Goal: Information Seeking & Learning: Learn about a topic

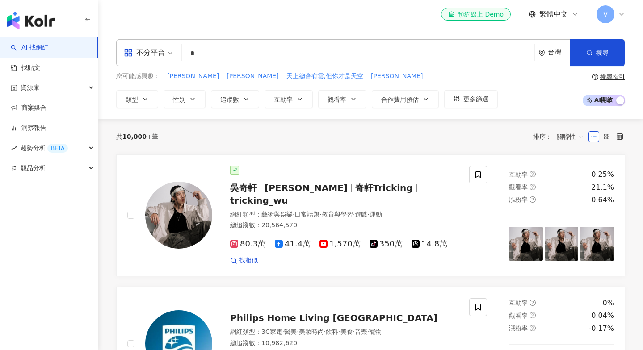
type input "*"
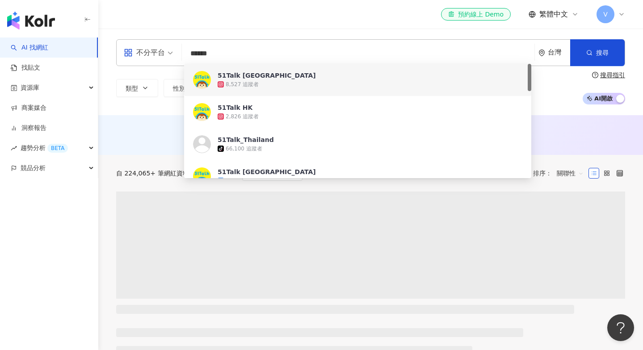
click at [306, 34] on div "不分平台 ****** 台灣 搜尋 4c9be8dc-3bfc-4cc1-9785-a70b120f5e11 3e7f445c-e3f7-4646-aa3e-…" at bounding box center [370, 72] width 545 height 87
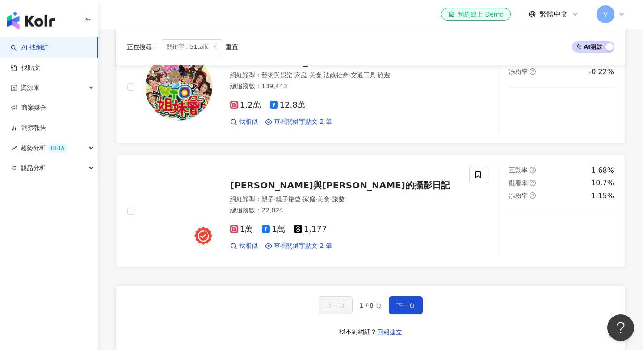
scroll to position [1404, 0]
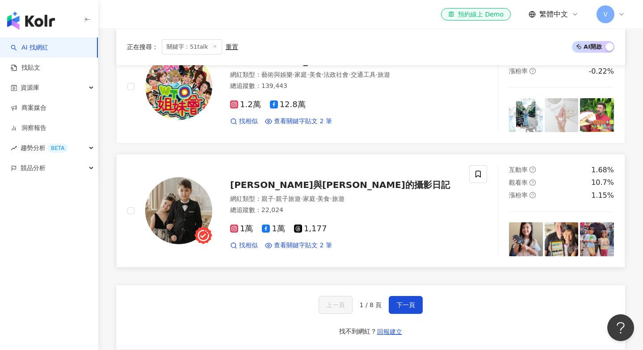
click at [249, 180] on span "Leo&Nina 雷歐與妮娜的攝影日記" at bounding box center [340, 185] width 220 height 11
click at [404, 302] on span "下一頁" at bounding box center [405, 305] width 19 height 7
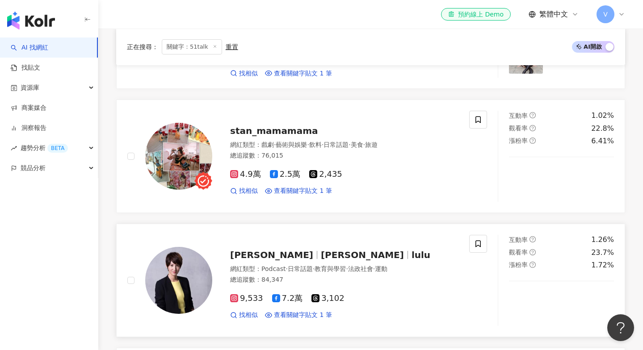
scroll to position [995, 0]
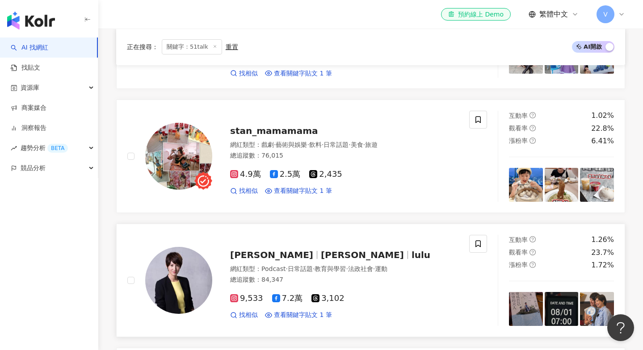
click at [248, 250] on span "夏嘉璐" at bounding box center [271, 255] width 83 height 11
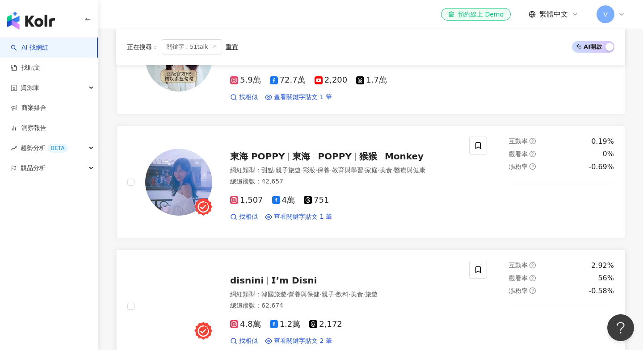
scroll to position [1381, 0]
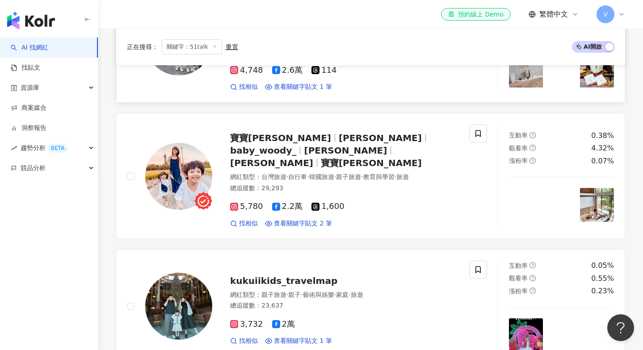
scroll to position [1468, 0]
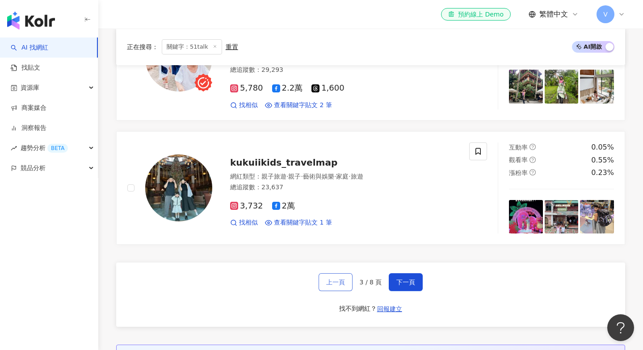
click at [340, 279] on span "上一頁" at bounding box center [335, 282] width 19 height 7
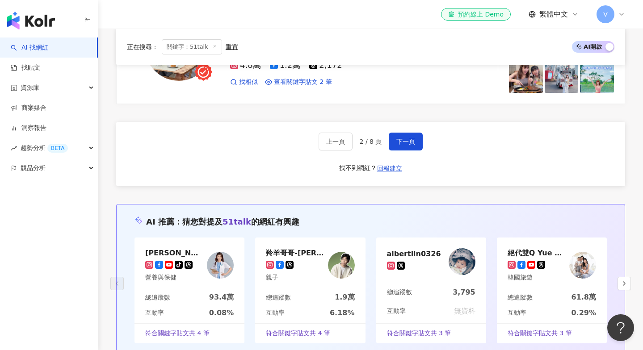
scroll to position [1602, 0]
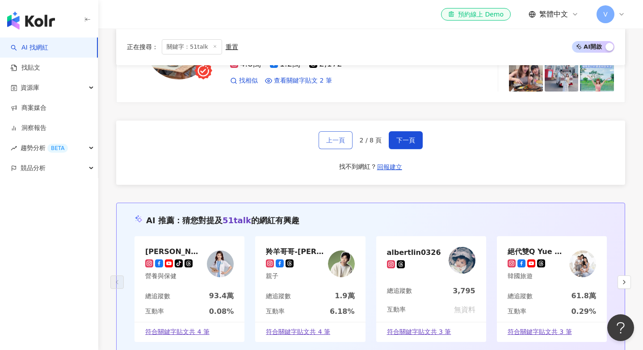
click at [333, 137] on span "上一頁" at bounding box center [335, 140] width 19 height 7
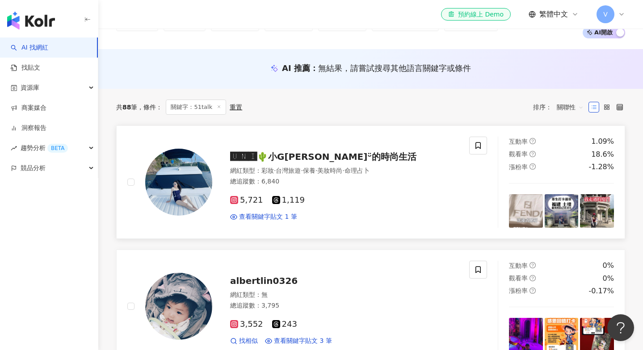
scroll to position [52, 0]
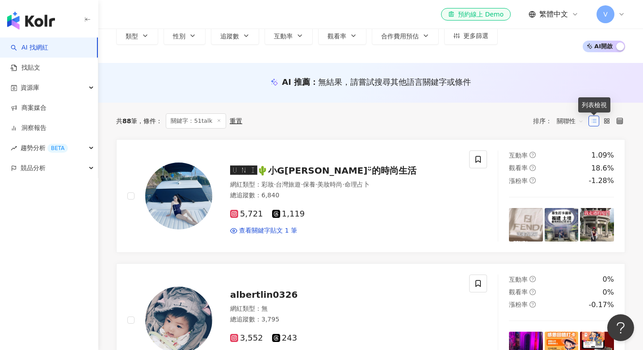
click at [593, 124] on icon at bounding box center [594, 121] width 6 height 6
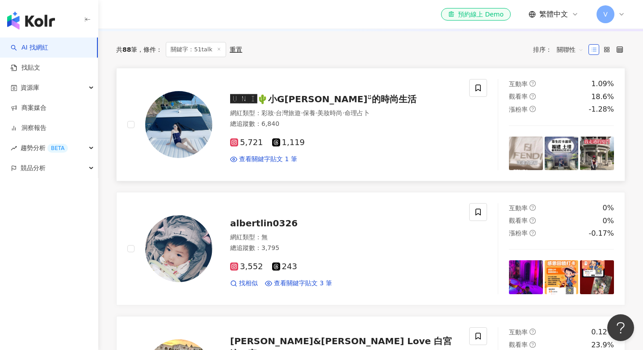
scroll to position [124, 0]
click at [260, 162] on span "查看關鍵字貼文 1 筆" at bounding box center [268, 159] width 58 height 9
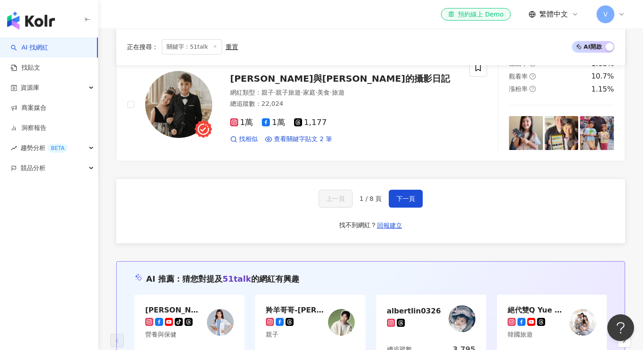
scroll to position [1511, 0]
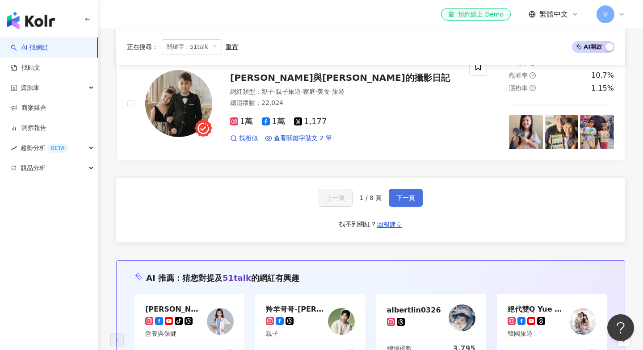
click at [399, 194] on span "下一頁" at bounding box center [405, 197] width 19 height 7
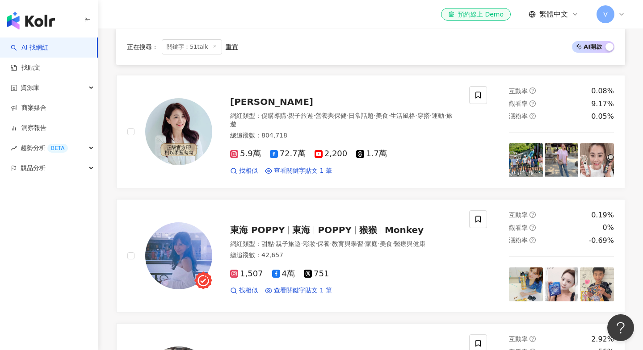
scroll to position [1415, 0]
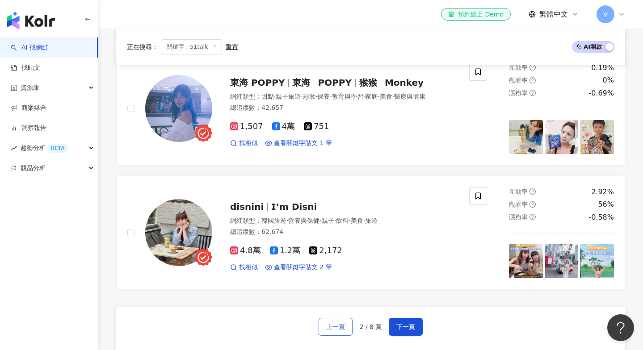
click at [327, 318] on button "上一頁" at bounding box center [336, 327] width 34 height 18
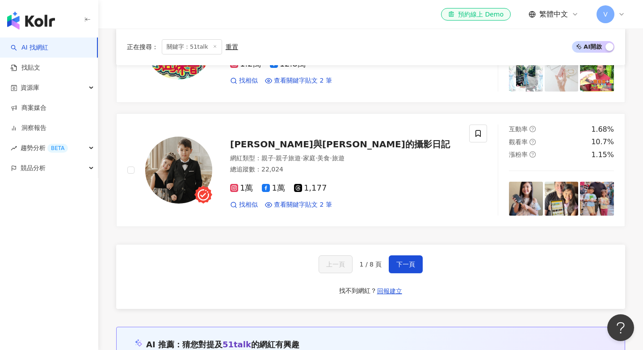
scroll to position [1446, 0]
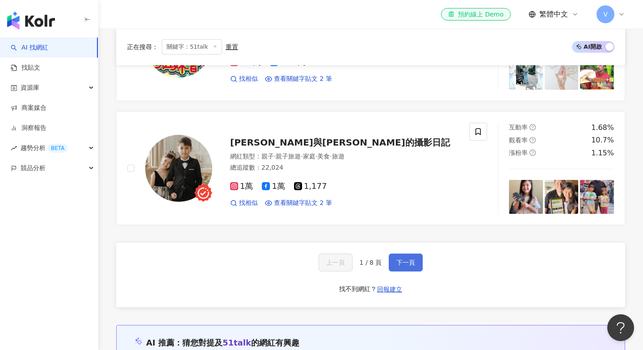
click at [414, 260] on button "下一頁" at bounding box center [406, 263] width 34 height 18
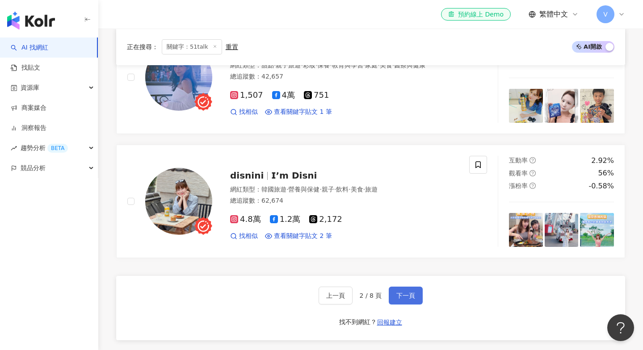
click at [411, 292] on span "下一頁" at bounding box center [405, 295] width 19 height 7
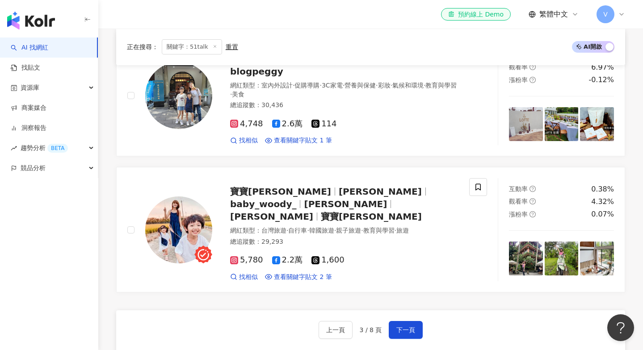
scroll to position [1485, 0]
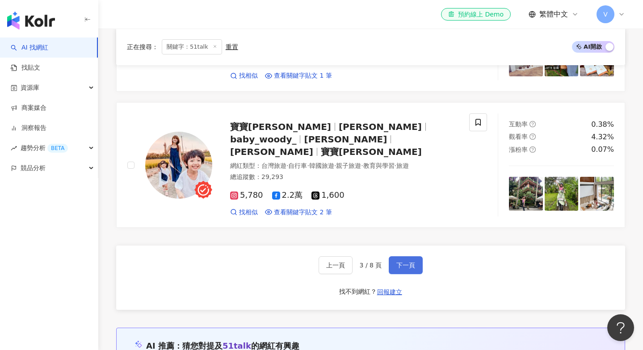
click at [420, 256] on button "下一頁" at bounding box center [406, 265] width 34 height 18
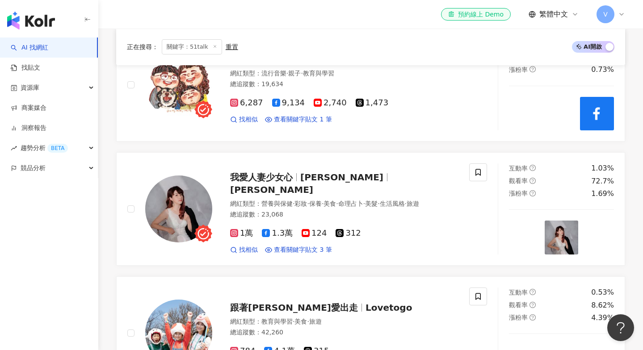
scroll to position [1170, 0]
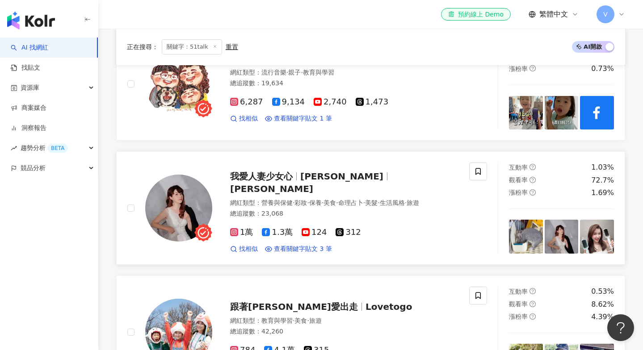
click at [426, 221] on div "1萬 1.3萬 124 312 找相似 查看關鍵字貼文 3 筆 2025/6/25 ✨展開暑期玩樂學英文計劃~銜接小一就靠 # 51Talk 兒童英文! 快來…" at bounding box center [344, 237] width 228 height 33
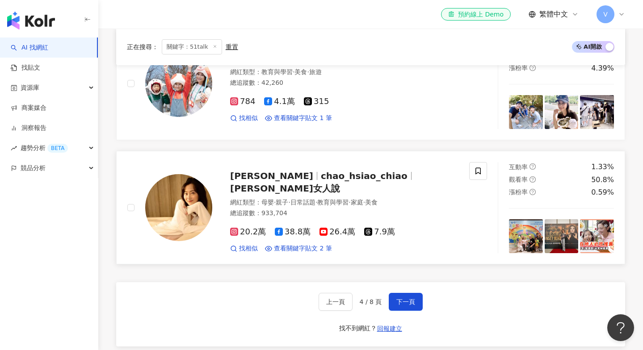
scroll to position [1421, 0]
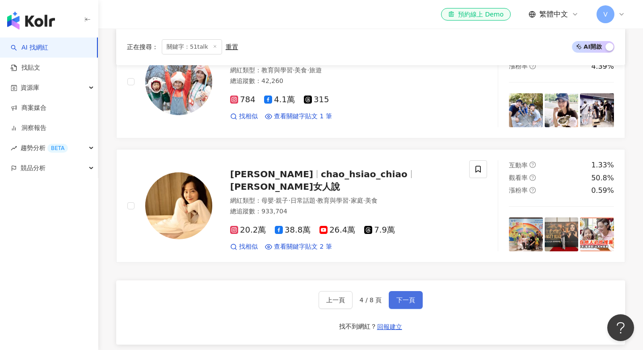
click at [404, 297] on span "下一頁" at bounding box center [405, 300] width 19 height 7
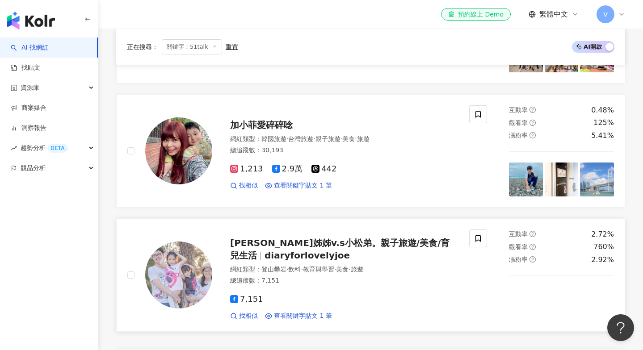
scroll to position [1435, 0]
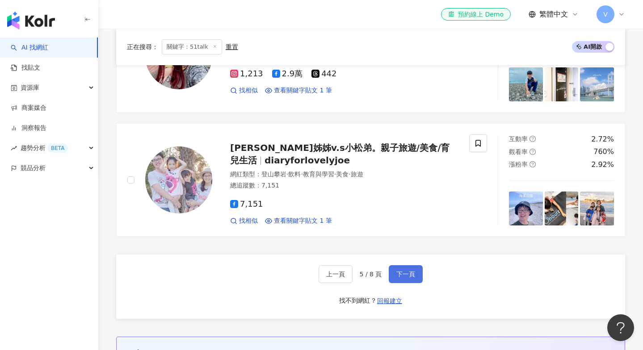
click at [404, 271] on span "下一頁" at bounding box center [405, 274] width 19 height 7
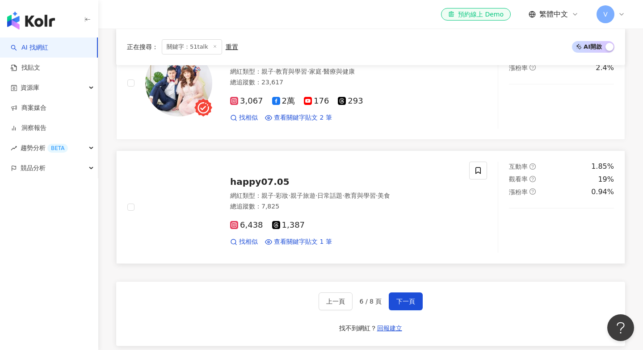
scroll to position [1458, 0]
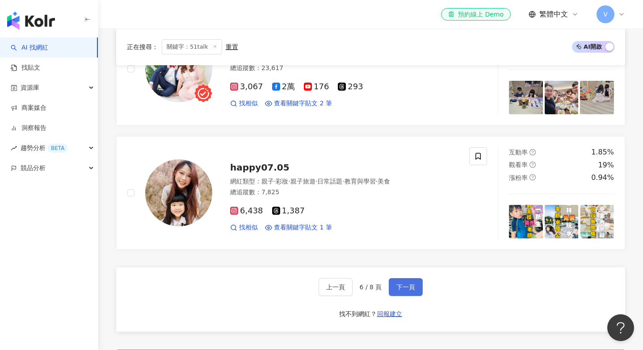
click at [405, 284] on span "下一頁" at bounding box center [405, 287] width 19 height 7
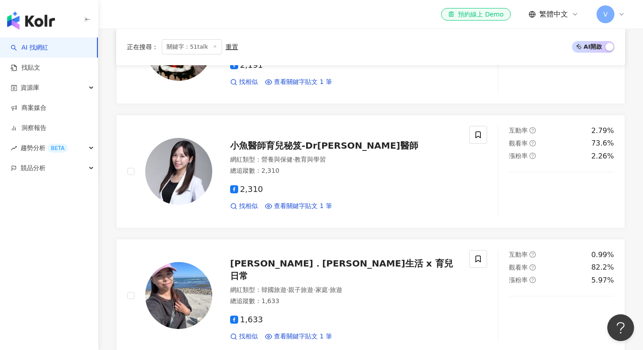
scroll to position [1319, 0]
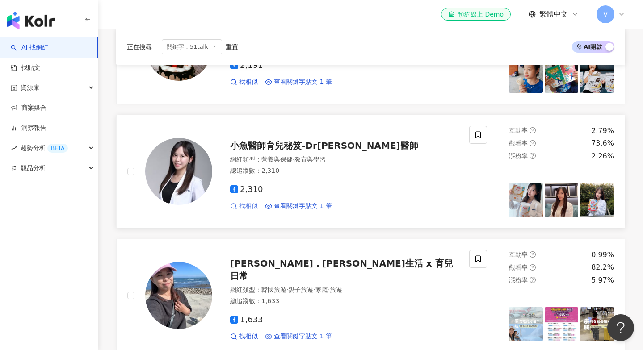
click at [251, 202] on span "找相似" at bounding box center [248, 206] width 19 height 9
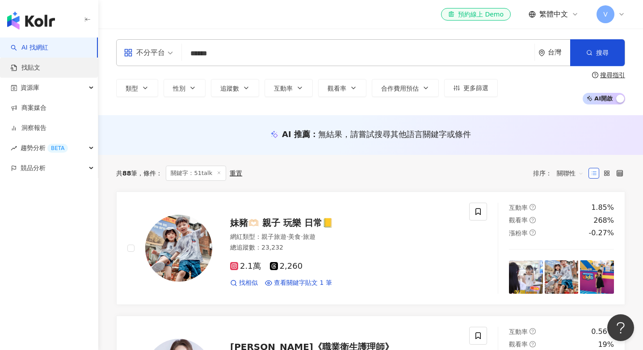
scroll to position [0, 0]
drag, startPoint x: 221, startPoint y: 59, endPoint x: 77, endPoint y: 59, distance: 143.9
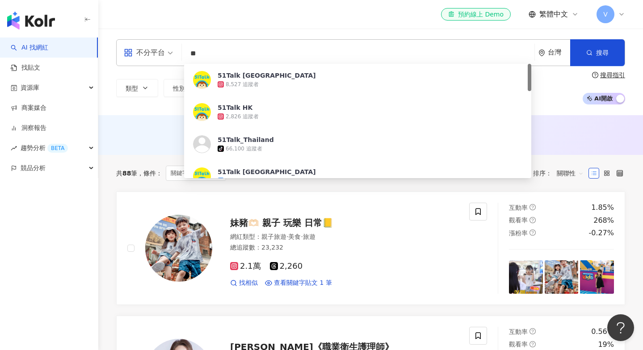
type input "*"
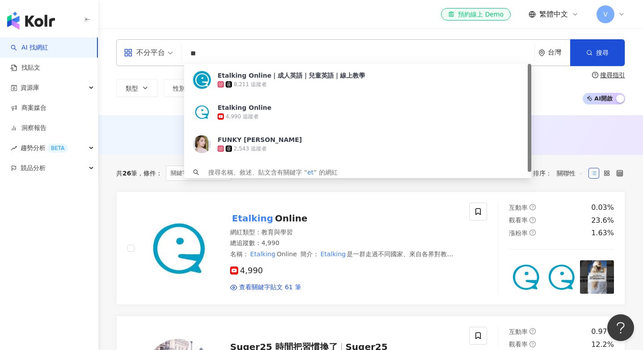
type input "*"
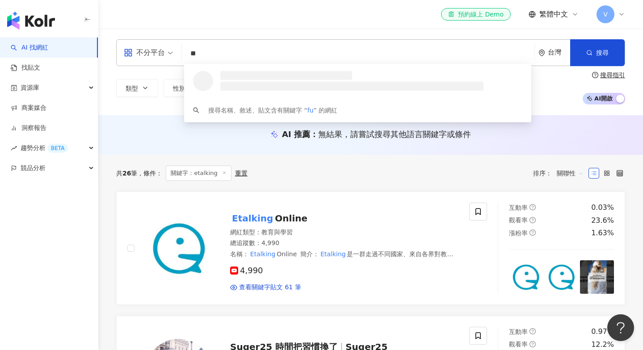
type input "*"
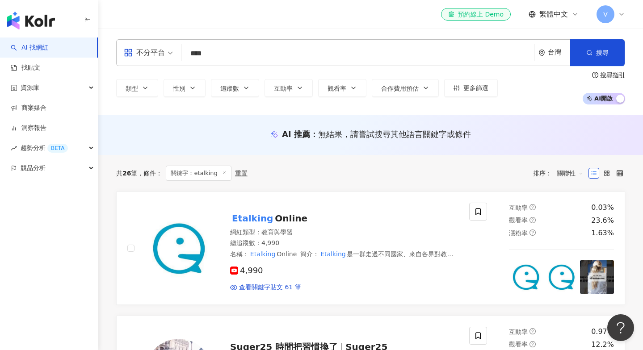
type input "****"
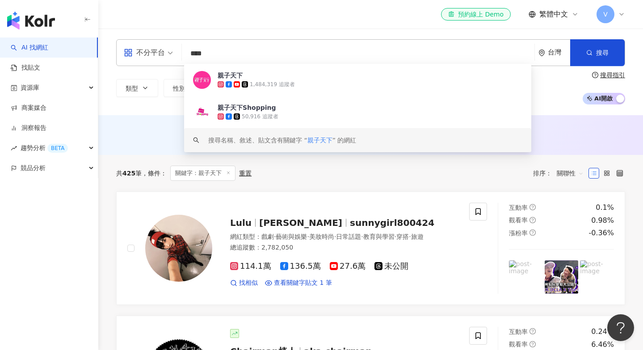
click at [539, 115] on div "不分平台 **** 台灣 搜尋 3ff2c36e-d728-47dd-b402-daf879df747d keyword 親子天下 1,484,319 追蹤者…" at bounding box center [370, 72] width 545 height 87
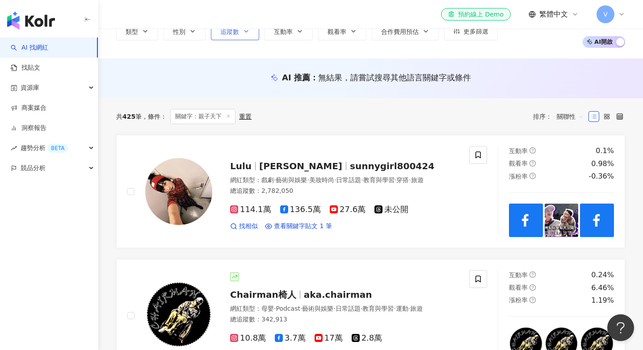
scroll to position [19, 0]
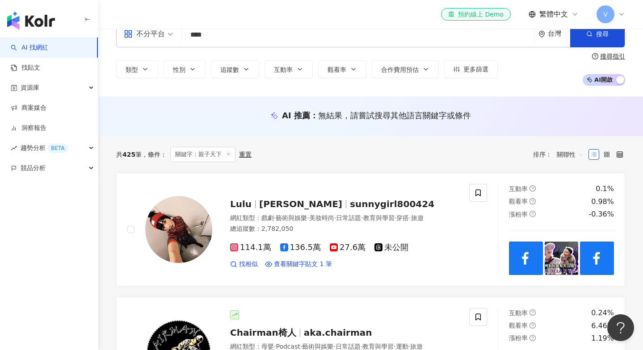
click at [233, 38] on input "****" at bounding box center [357, 34] width 345 height 17
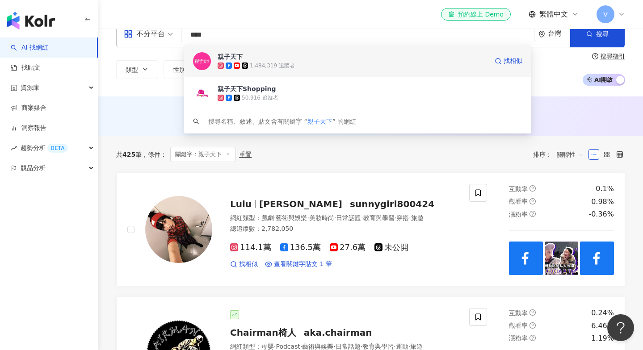
click at [283, 46] on div "親子天下 1,484,319 追蹤者 找相似" at bounding box center [357, 61] width 347 height 32
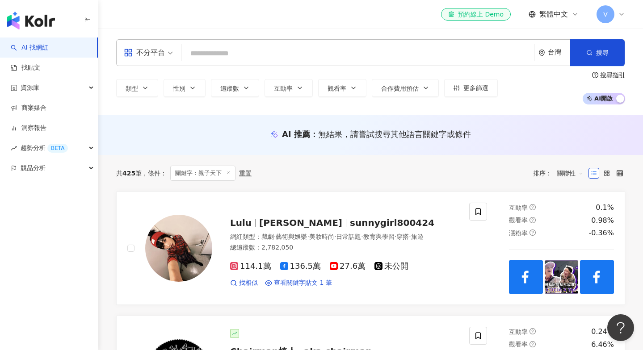
scroll to position [0, 0]
click at [227, 52] on input "search" at bounding box center [357, 53] width 345 height 17
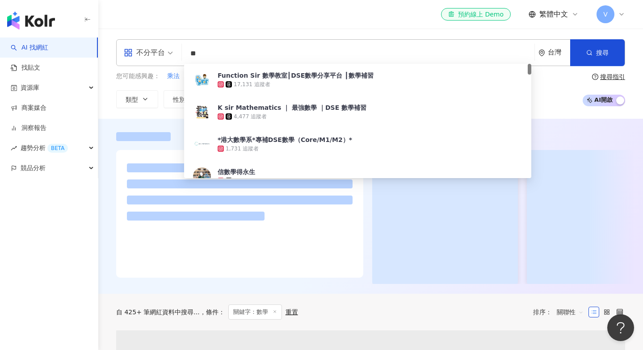
click at [564, 117] on div "不分平台 數學 ** 台灣 搜尋 18a07f3c-9c2e-41d1-9efe-de79b04adf08 Function Sir 數學教室┃DSE數學分享…" at bounding box center [370, 74] width 545 height 90
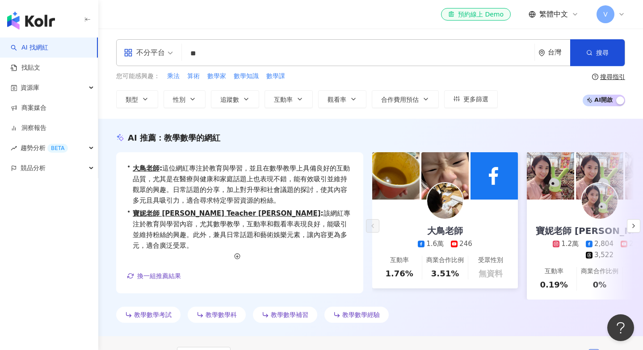
click at [210, 53] on input "**" at bounding box center [357, 53] width 345 height 17
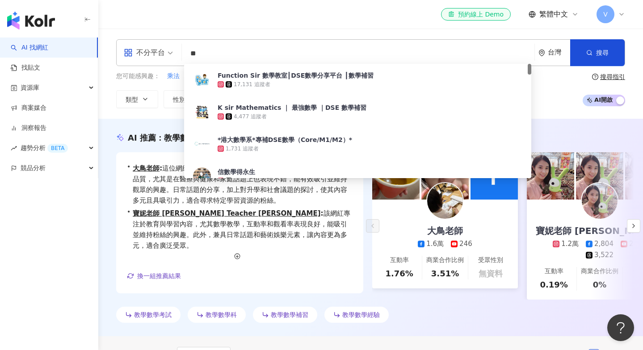
type input "*"
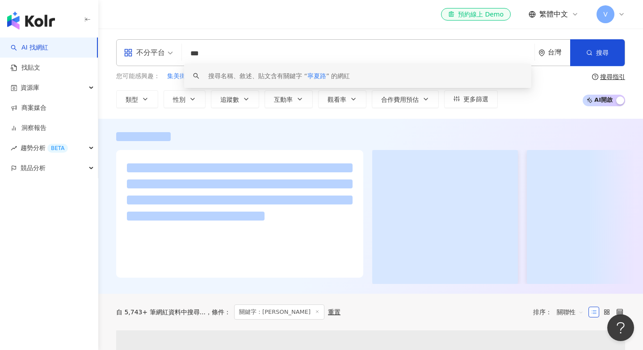
click at [194, 52] on input "***" at bounding box center [357, 53] width 345 height 17
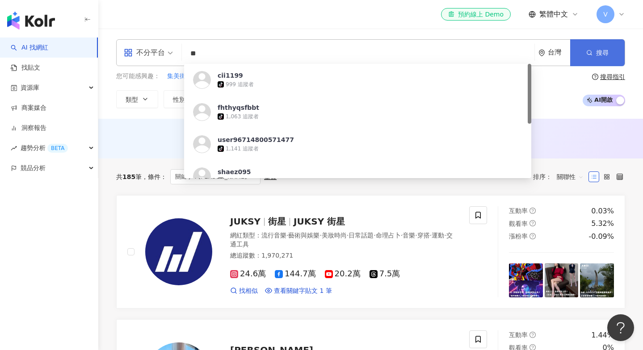
click at [596, 56] on button "搜尋" at bounding box center [597, 52] width 55 height 27
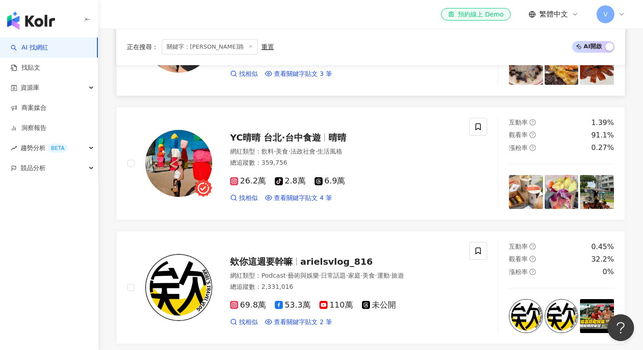
scroll to position [1578, 0]
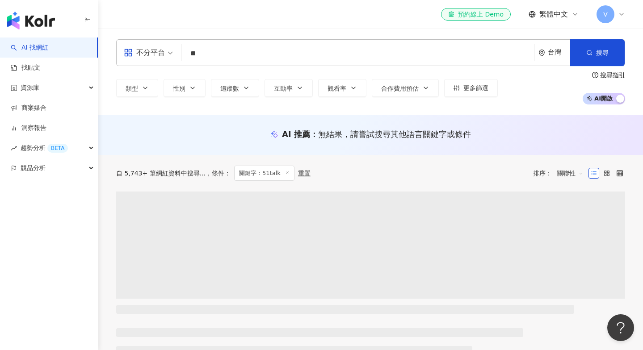
click at [230, 48] on input "**" at bounding box center [357, 53] width 345 height 17
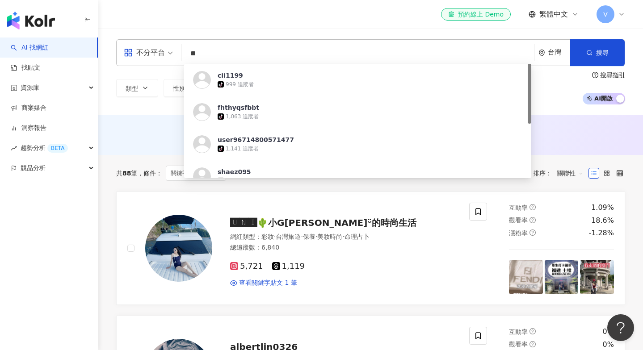
type input "*"
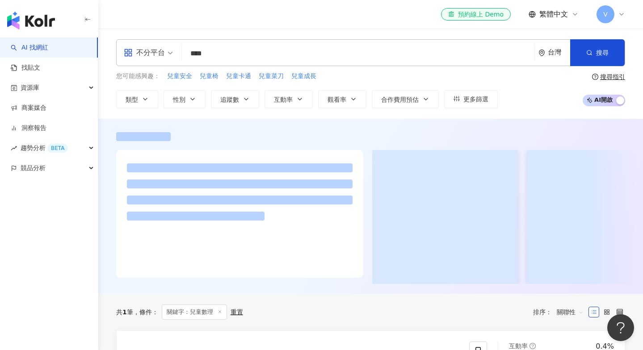
click at [542, 124] on div at bounding box center [370, 206] width 545 height 175
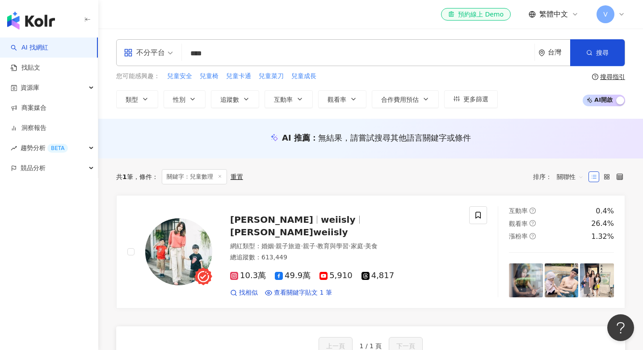
click at [222, 53] on input "****" at bounding box center [357, 53] width 345 height 17
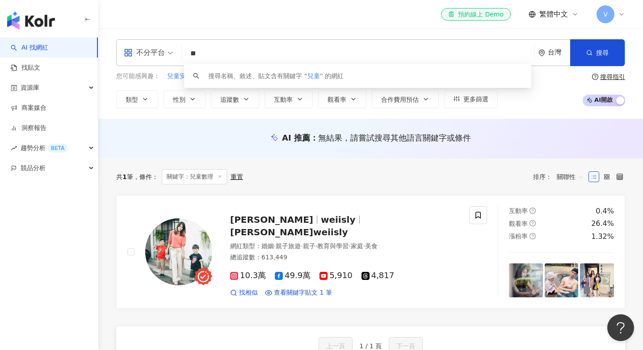
type input "*"
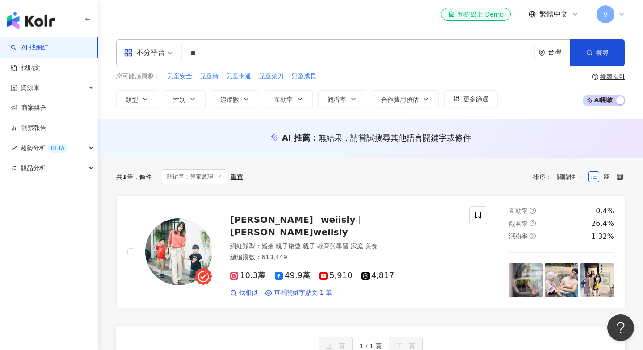
type input "*"
type input "********"
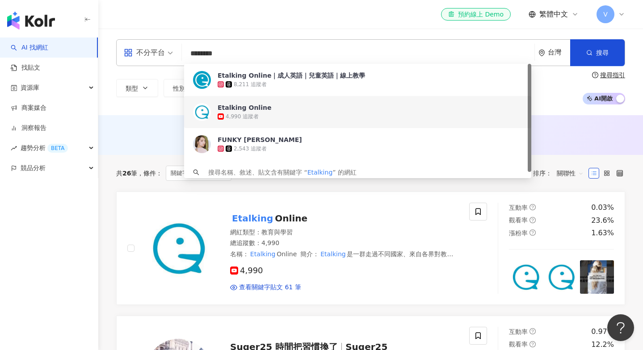
click at [143, 122] on div "AI 推薦 ： 無結果，請嘗試搜尋其他語言關鍵字或條件" at bounding box center [370, 135] width 545 height 40
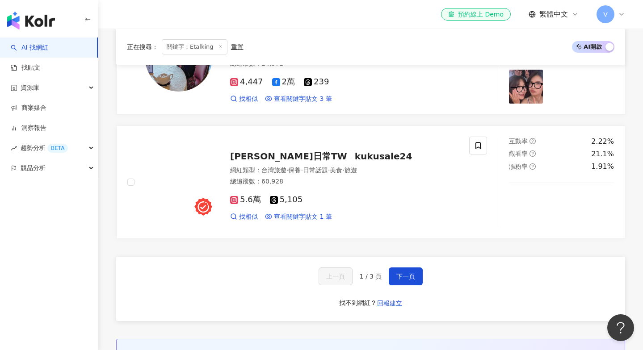
scroll to position [1536, 0]
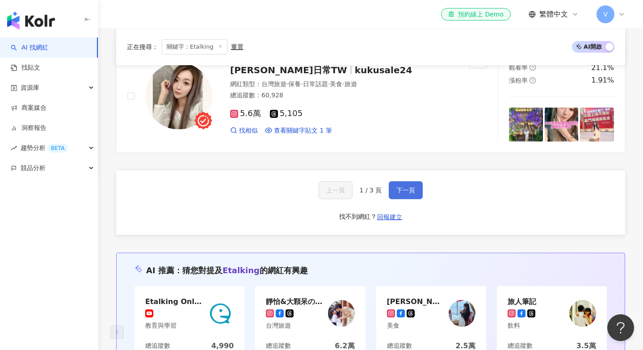
click at [412, 181] on button "下一頁" at bounding box center [406, 190] width 34 height 18
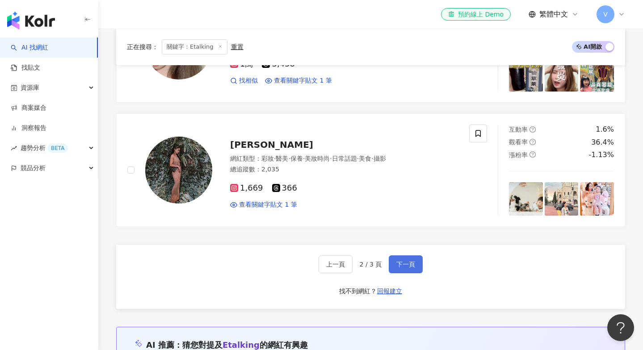
click at [406, 261] on span "下一頁" at bounding box center [405, 264] width 19 height 7
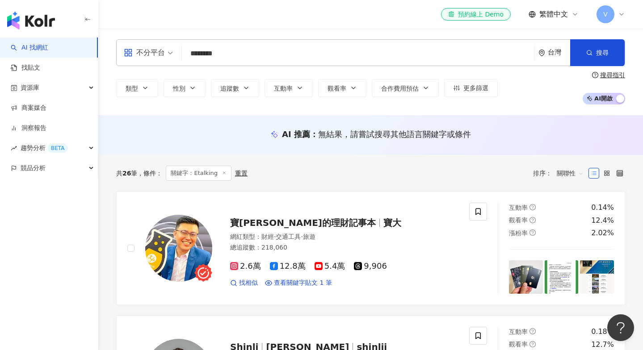
scroll to position [0, 0]
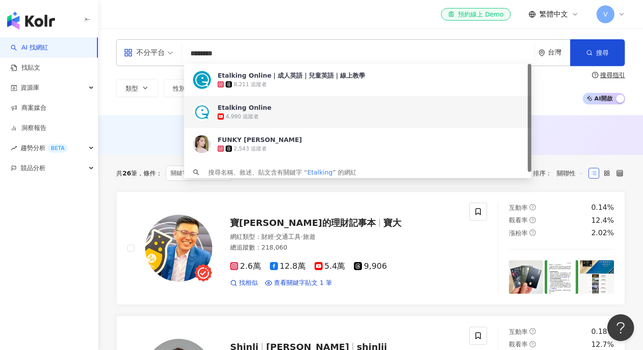
drag, startPoint x: 220, startPoint y: 60, endPoint x: 104, endPoint y: 31, distance: 119.7
click at [104, 31] on div "不分平台 ******** 台灣 搜尋 2d772b84-7aca-4e05-9e21-044161242e00 590c45be-1cdc-40a9-a34…" at bounding box center [370, 72] width 545 height 87
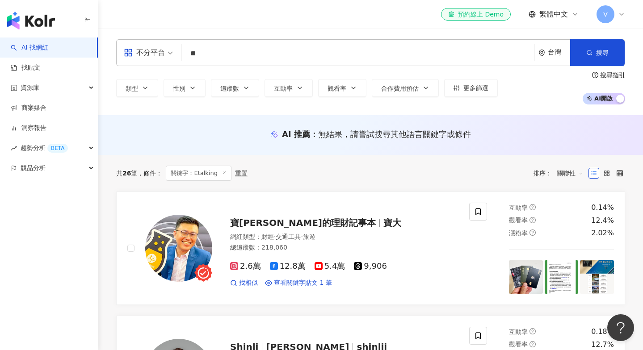
type input "*"
type input "***"
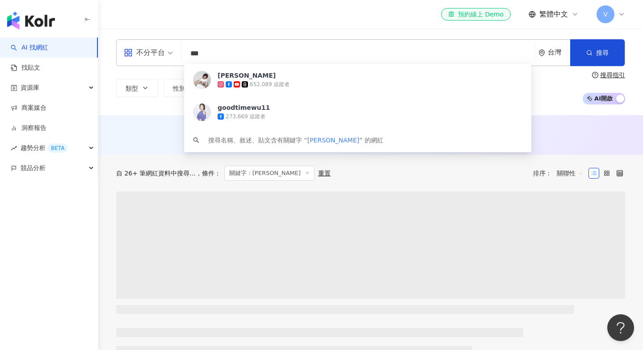
click at [424, 172] on div "自 26+ 筆網紅資料中搜尋... 條件 ： 關鍵字：吳淡如 重置 排序： 關聯性" at bounding box center [370, 173] width 509 height 15
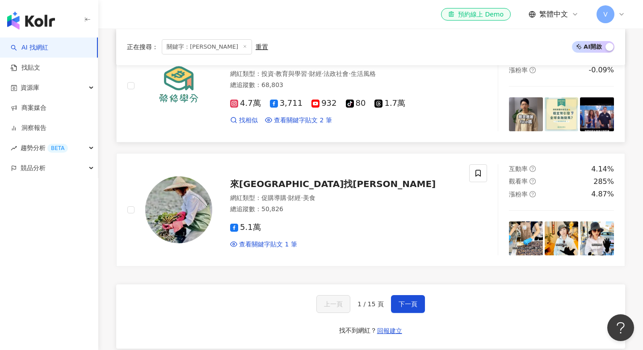
scroll to position [1481, 0]
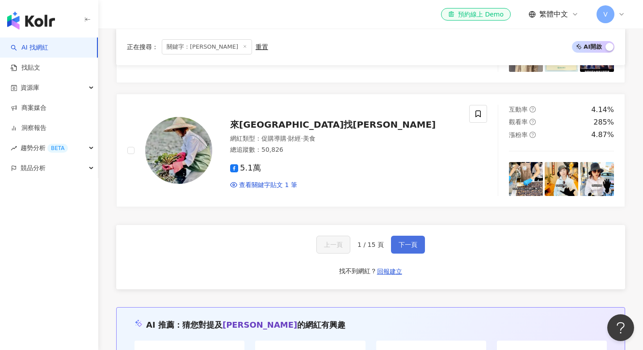
click at [408, 236] on button "下一頁" at bounding box center [408, 245] width 34 height 18
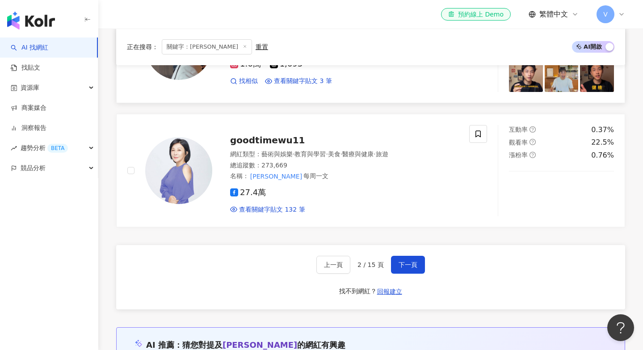
scroll to position [1507, 0]
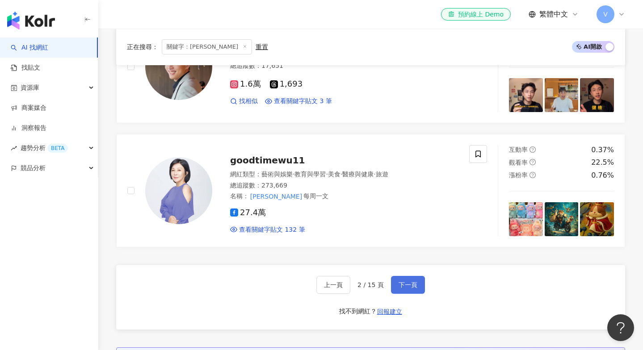
click at [404, 276] on button "下一頁" at bounding box center [408, 285] width 34 height 18
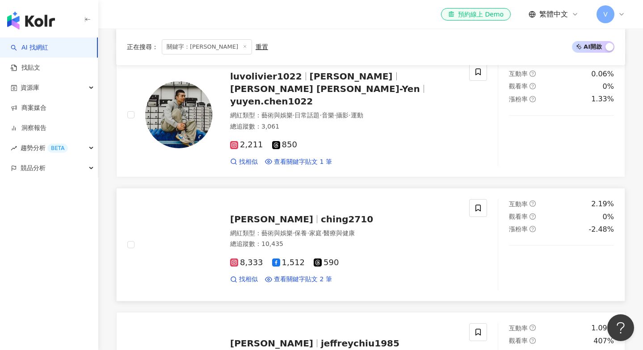
scroll to position [1431, 0]
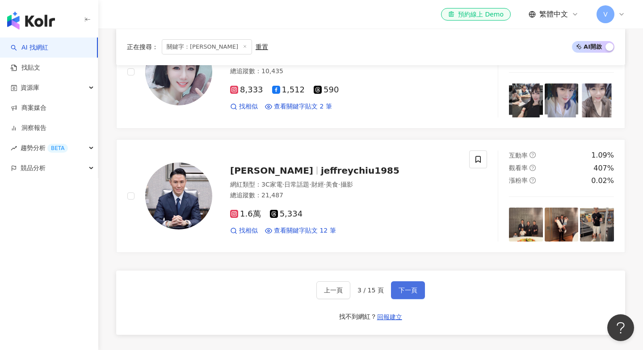
click at [413, 287] on span "下一頁" at bounding box center [408, 290] width 19 height 7
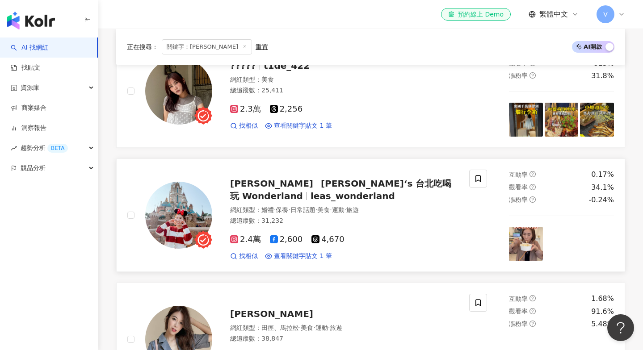
scroll to position [1469, 0]
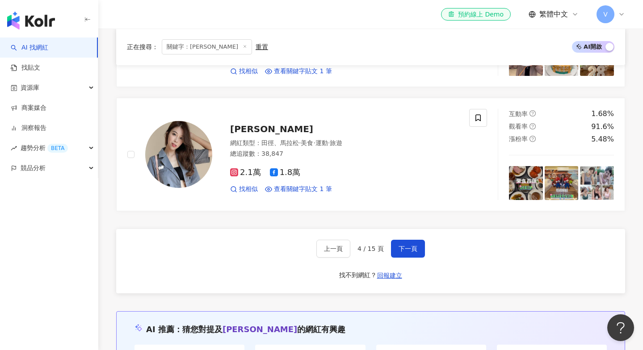
click at [409, 243] on div "上一頁 4 / 15 頁 下一頁 找不到網紅？ 回報建立" at bounding box center [370, 261] width 509 height 64
click at [408, 245] on span "下一頁" at bounding box center [408, 248] width 19 height 7
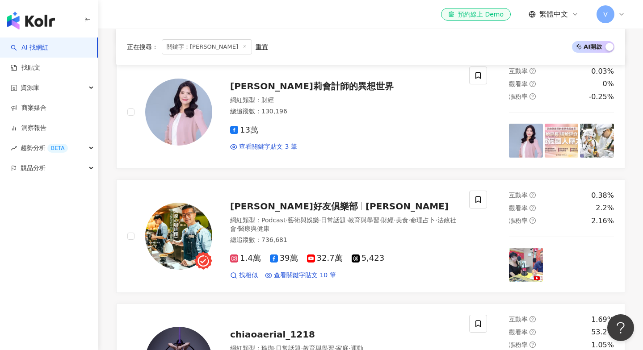
scroll to position [1200, 0]
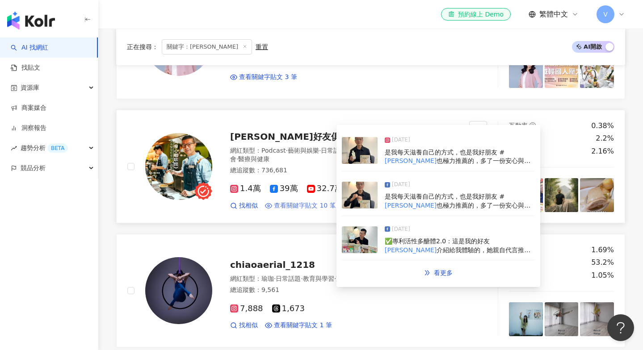
click at [288, 201] on span "查看關鍵字貼文 10 筆" at bounding box center [305, 205] width 62 height 9
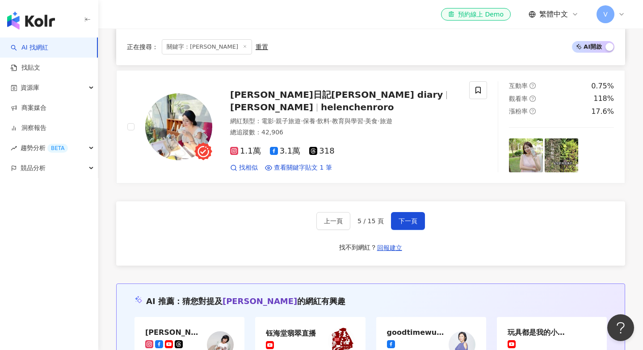
scroll to position [1509, 0]
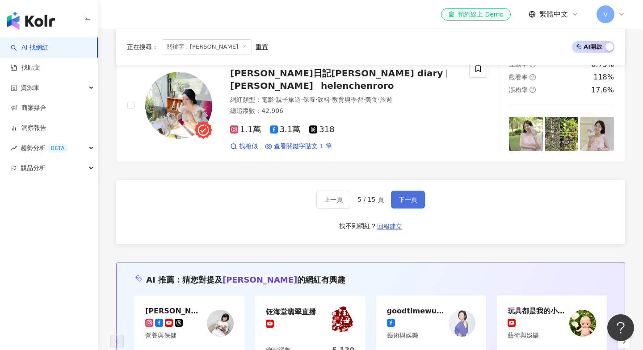
click at [405, 196] on span "下一頁" at bounding box center [408, 199] width 19 height 7
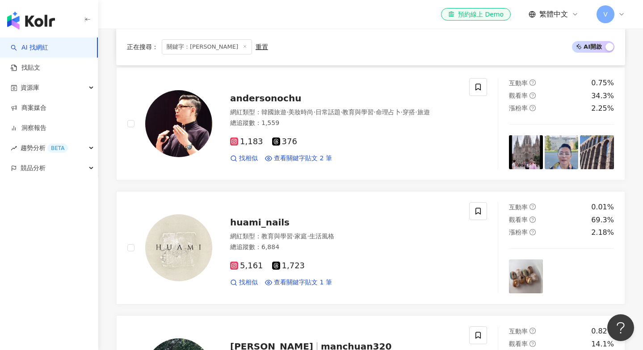
scroll to position [489, 0]
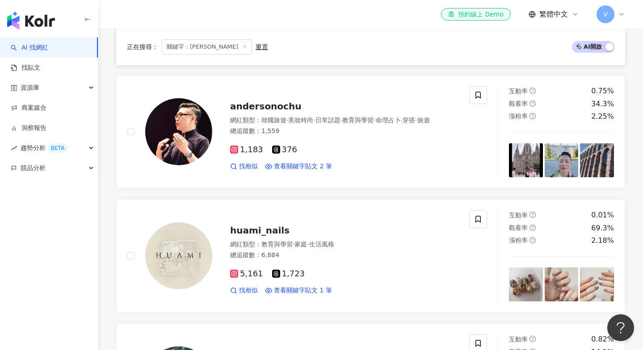
click at [208, 48] on span "關鍵字：吳淡如" at bounding box center [207, 46] width 90 height 15
click at [243, 48] on icon at bounding box center [245, 46] width 4 height 4
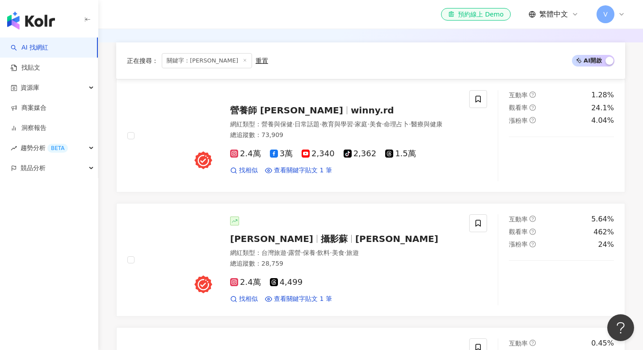
scroll to position [0, 0]
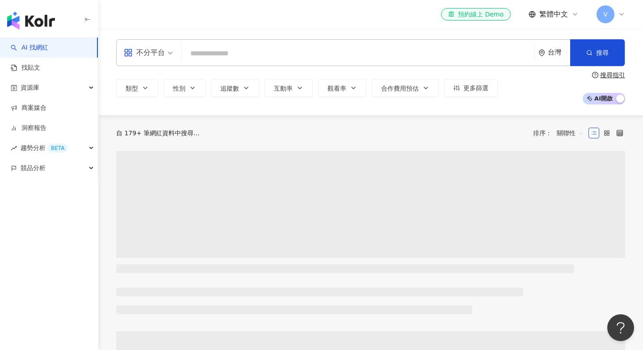
click at [235, 51] on input "search" at bounding box center [357, 53] width 345 height 17
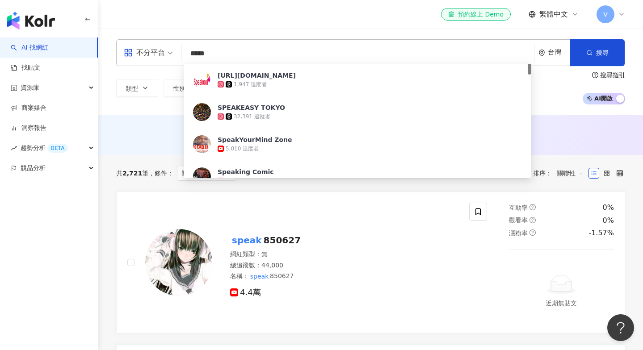
click at [548, 155] on div "共 2,721 筆 條件 ： 關鍵字：speak 重置 排序： 關聯性" at bounding box center [370, 173] width 509 height 37
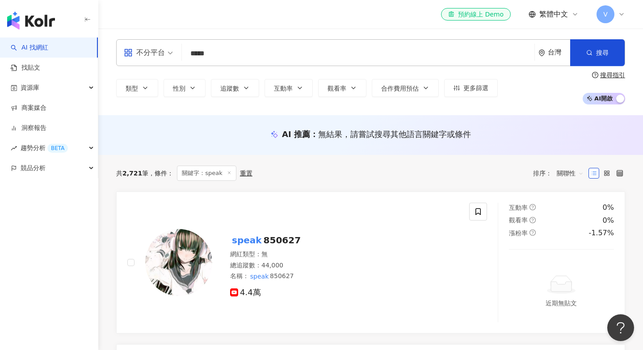
click at [234, 56] on input "*****" at bounding box center [357, 53] width 345 height 17
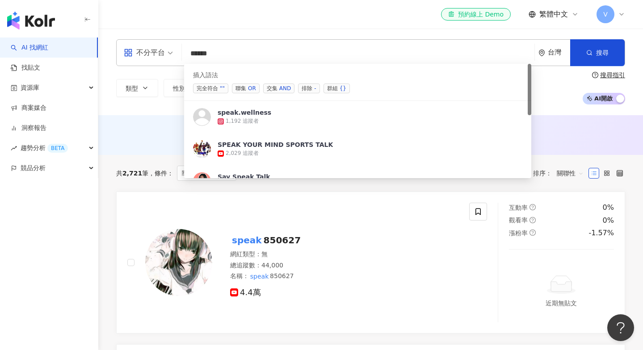
type input "*****"
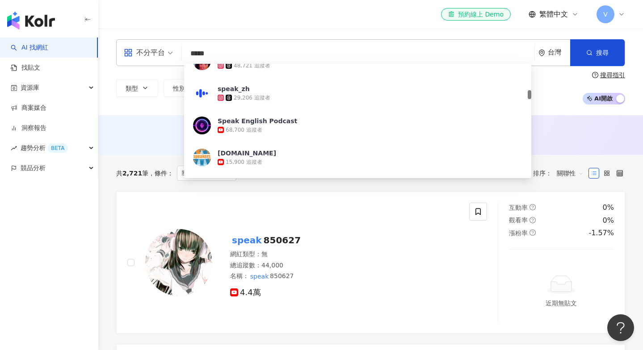
scroll to position [406, 0]
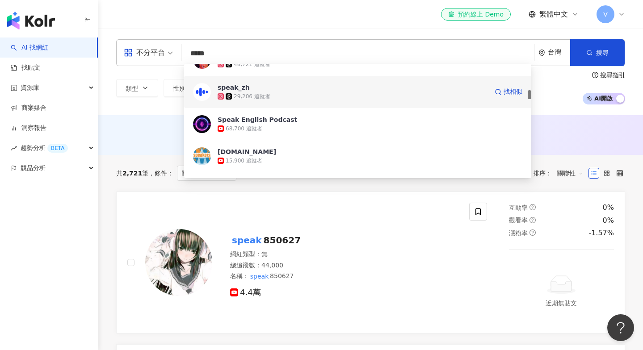
click at [358, 95] on div "29,206 追蹤者" at bounding box center [353, 96] width 270 height 9
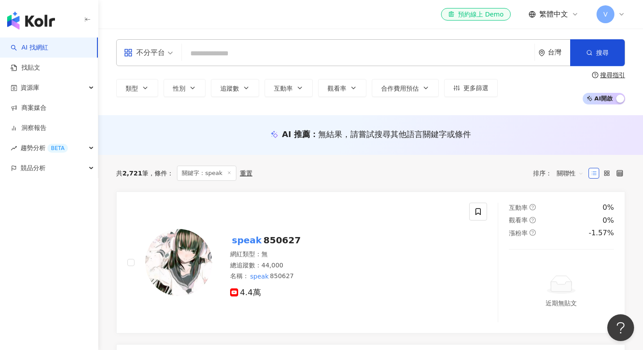
paste input "*****"
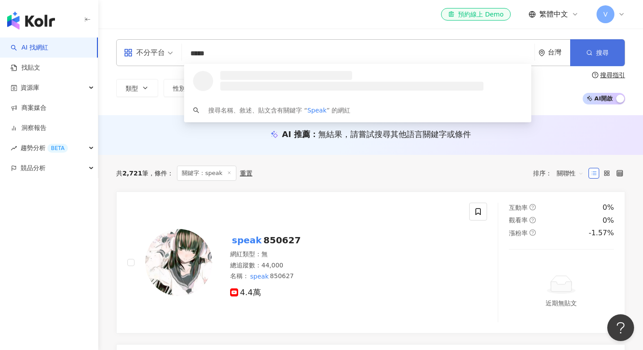
type input "*****"
click at [612, 50] on button "搜尋" at bounding box center [597, 52] width 55 height 27
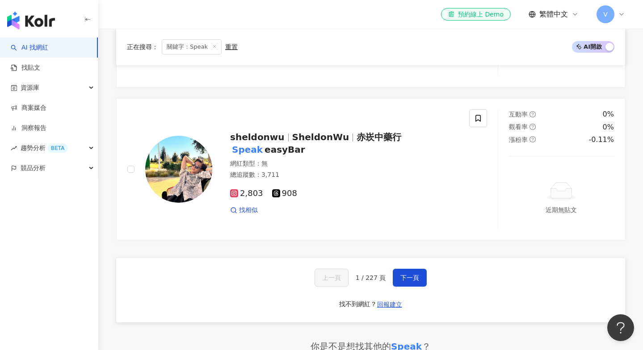
scroll to position [1596, 0]
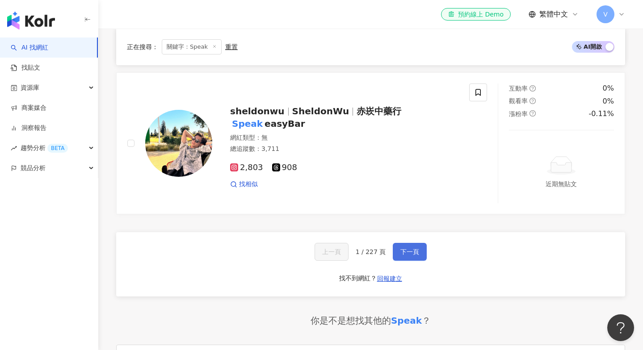
click at [412, 248] on span "下一頁" at bounding box center [409, 251] width 19 height 7
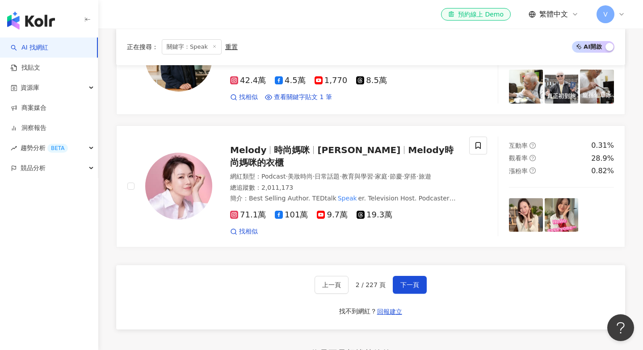
scroll to position [886, 0]
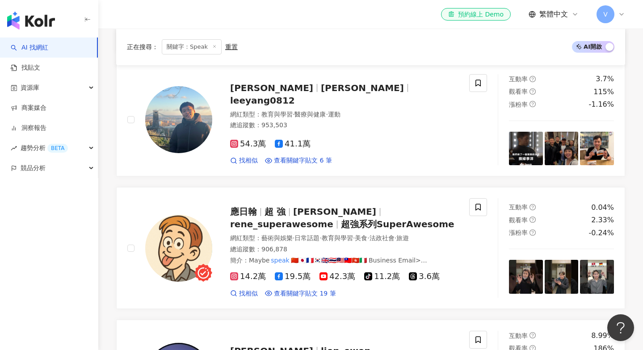
click at [208, 51] on span "關鍵字：Speak" at bounding box center [192, 46] width 60 height 15
click at [214, 46] on line at bounding box center [215, 47] width 2 height 2
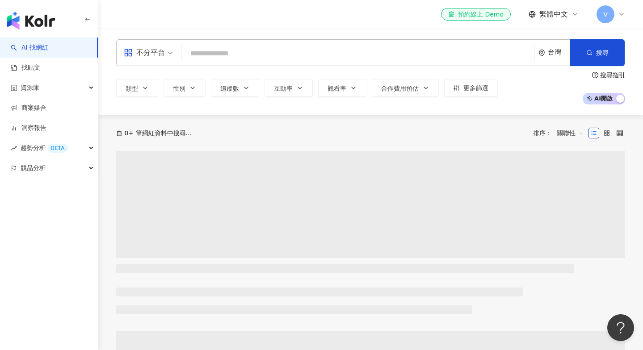
scroll to position [0, 0]
click at [220, 58] on input "search" at bounding box center [357, 53] width 345 height 17
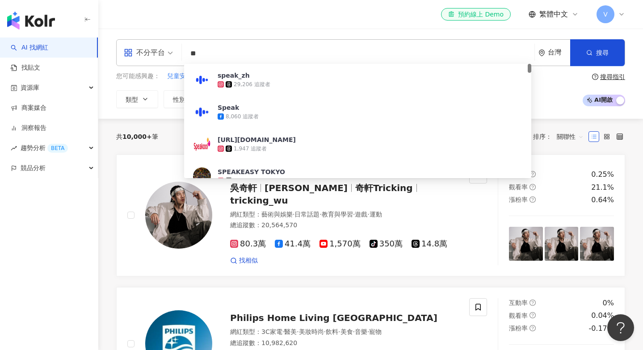
type input "*"
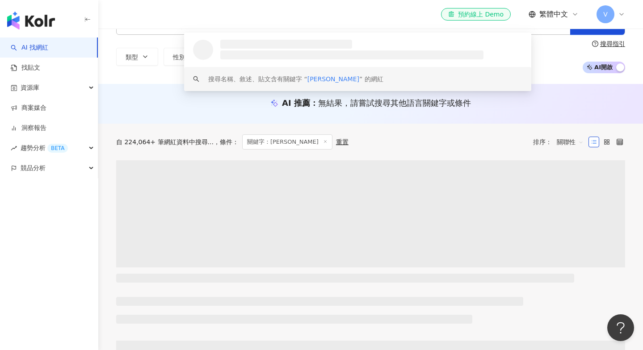
scroll to position [34, 0]
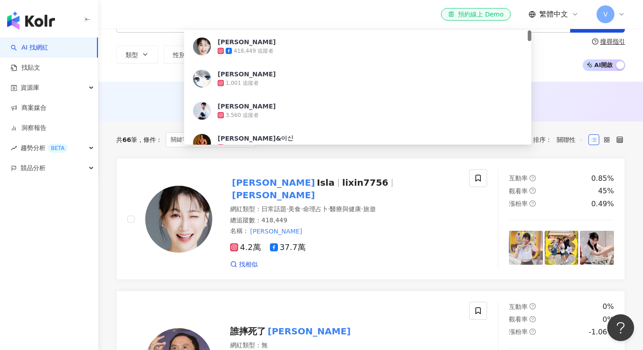
click at [120, 151] on div "共 66 筆 條件 ： 關鍵字：李新 重置 排序： 關聯性" at bounding box center [370, 140] width 509 height 37
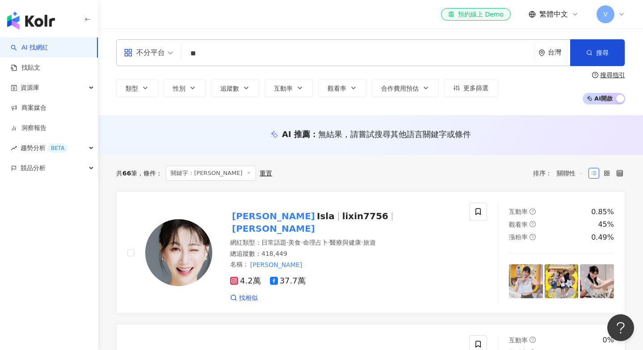
scroll to position [0, 0]
click at [222, 57] on input "**" at bounding box center [357, 53] width 345 height 17
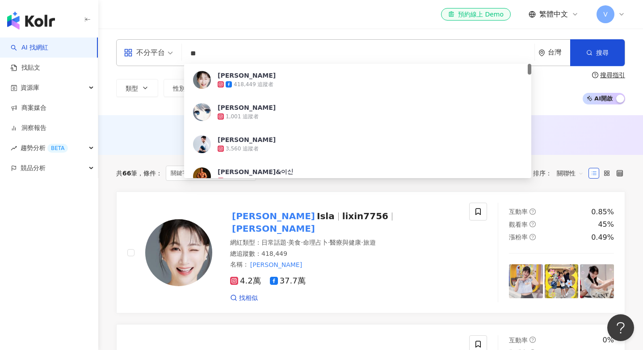
type input "*"
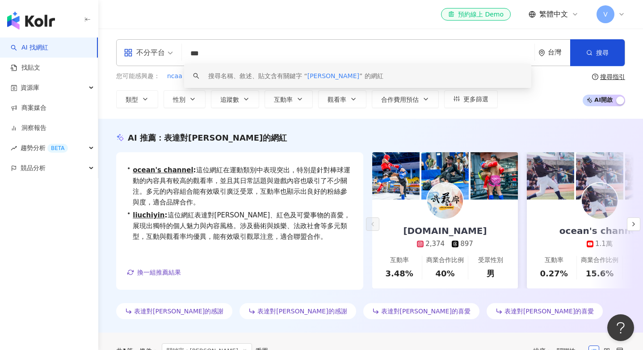
click at [312, 76] on span "劉尹心" at bounding box center [333, 75] width 52 height 7
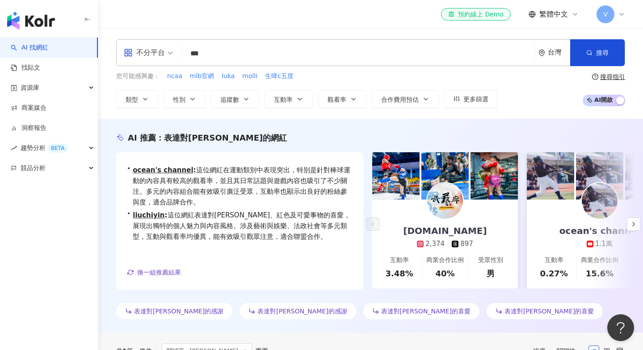
drag, startPoint x: 212, startPoint y: 59, endPoint x: 103, endPoint y: 59, distance: 109.0
click at [103, 59] on div "不分平台 劉尹心 *** 台灣 搜尋 keyword 搜尋名稱、敘述、貼文含有關鍵字 “ 劉尹心 ” 的網紅 您可能感興趣： ncaa mlb官網 luka …" at bounding box center [370, 73] width 545 height 69
drag, startPoint x: 213, startPoint y: 50, endPoint x: 172, endPoint y: 49, distance: 41.1
click at [172, 49] on div "不分平台 劉尹心 *** 台灣 搜尋 keyword 搜尋名稱、敘述、貼文含有關鍵字 “ 劉尹心 ” 的網紅" at bounding box center [370, 52] width 509 height 27
paste input "search"
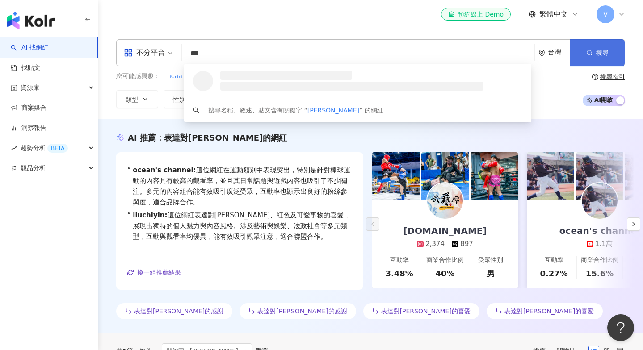
click at [580, 54] on button "搜尋" at bounding box center [597, 52] width 55 height 27
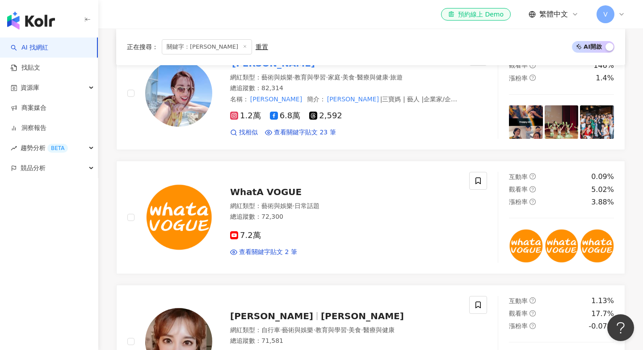
scroll to position [133, 0]
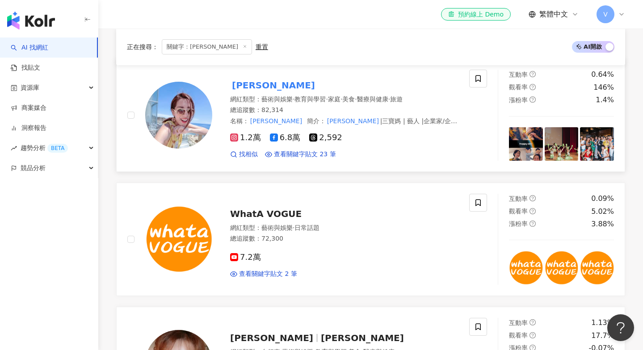
click at [310, 116] on div "網紅類型 ： 藝術與娛樂 · 教育與學習 · 家庭 · 美食 · 醫療與健康 · 旅遊 總追蹤數 ： 82,314 名稱 ： 劉伊心 簡介 ： 劉伊心 |三寶…" at bounding box center [344, 110] width 228 height 31
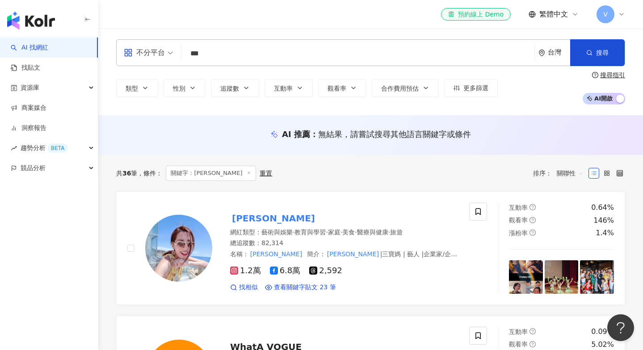
scroll to position [0, 0]
click at [213, 55] on input "***" at bounding box center [357, 53] width 345 height 17
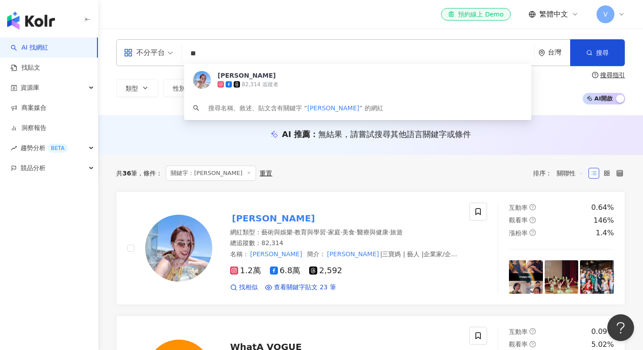
type input "*"
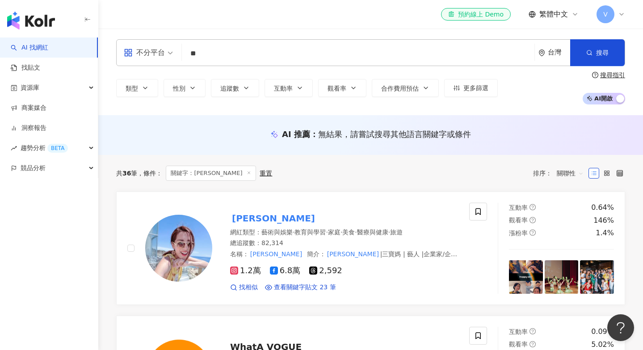
type input "*"
type input "**"
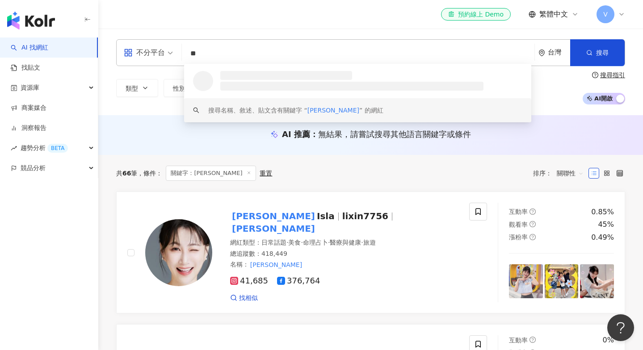
scroll to position [8, 0]
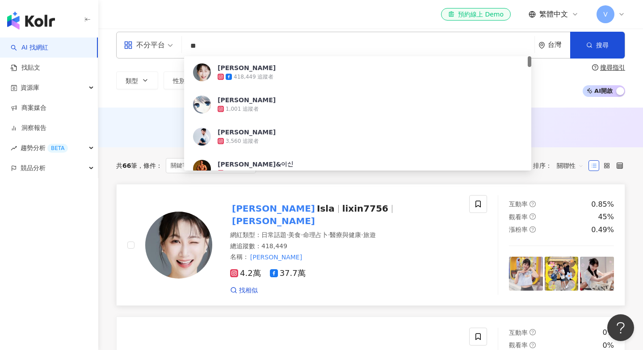
click at [358, 206] on div "李新 Isla lixin7756 李新" at bounding box center [344, 214] width 228 height 25
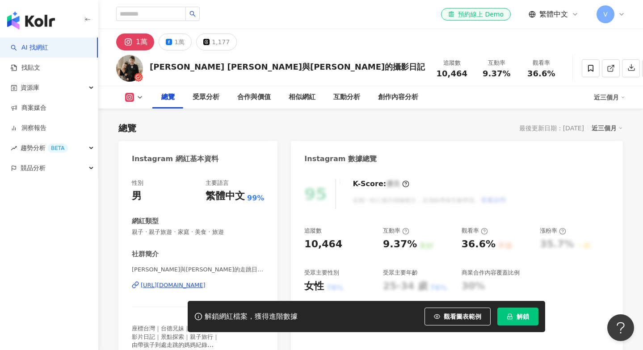
scroll to position [87, 0]
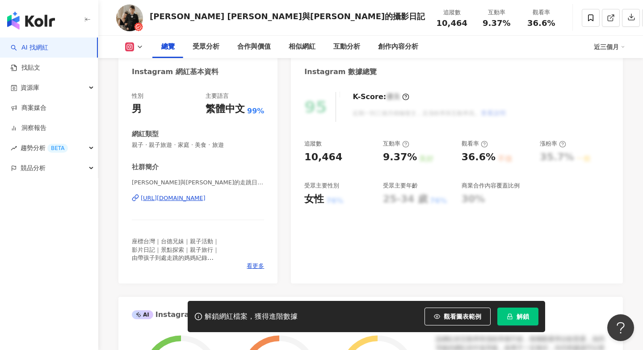
drag, startPoint x: 207, startPoint y: 197, endPoint x: 205, endPoint y: 201, distance: 4.8
click at [206, 197] on div "https://www.instagram.com/leo_nina_777/" at bounding box center [173, 198] width 65 height 8
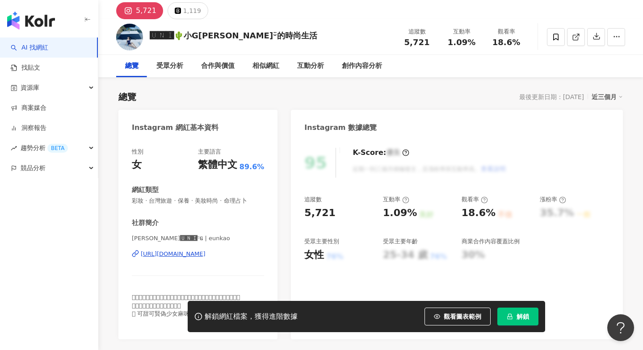
scroll to position [46, 0]
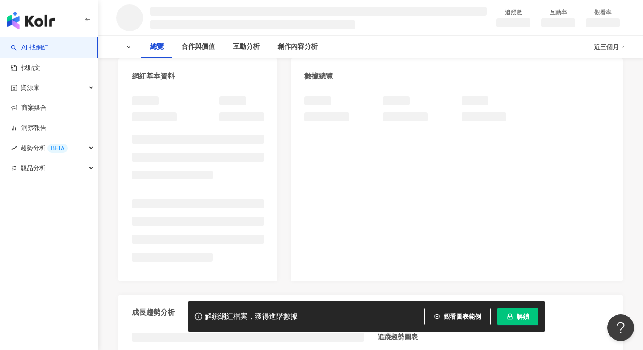
scroll to position [201, 0]
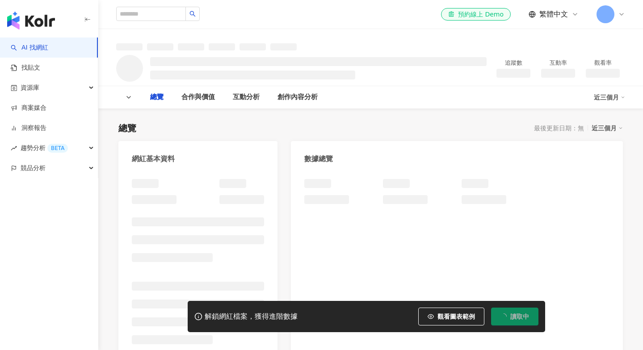
type input "***"
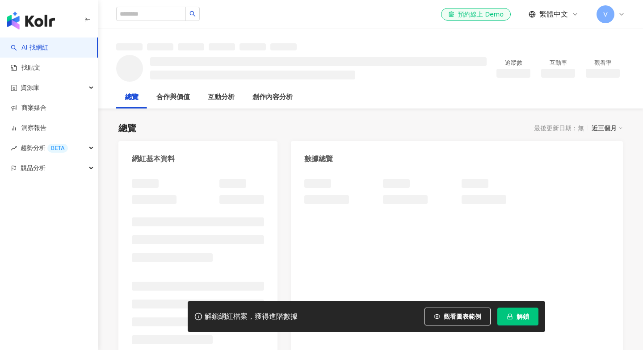
scroll to position [40, 0]
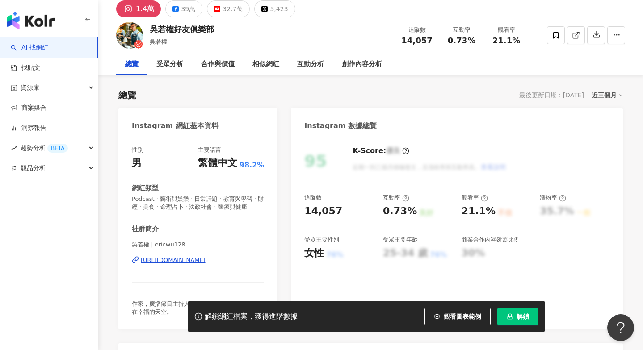
scroll to position [43, 0]
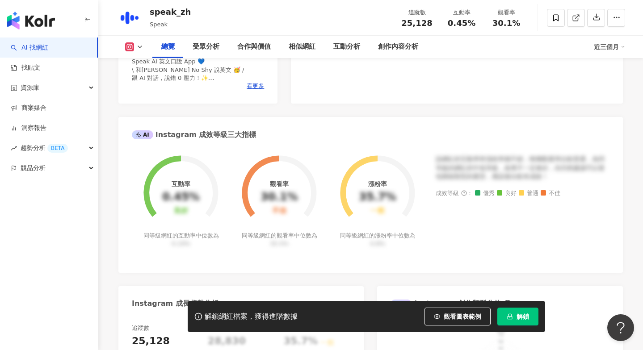
scroll to position [219, 0]
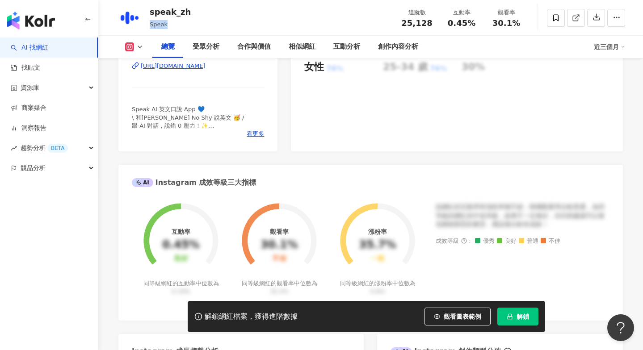
drag, startPoint x: 149, startPoint y: 25, endPoint x: 168, endPoint y: 25, distance: 18.3
click at [168, 25] on div "speak_zh Speak 追蹤數 25,128 互動率 0.45% 觀看率 30.1%" at bounding box center [370, 17] width 545 height 35
copy span "Speak"
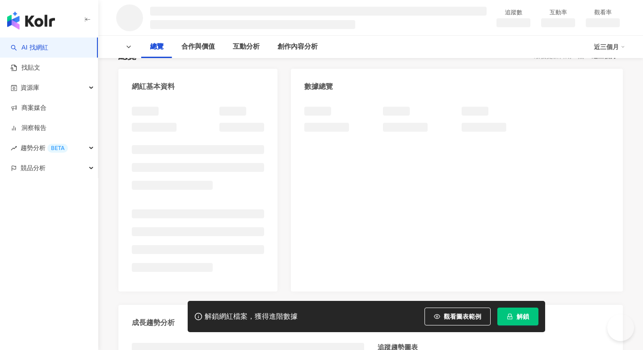
scroll to position [76, 0]
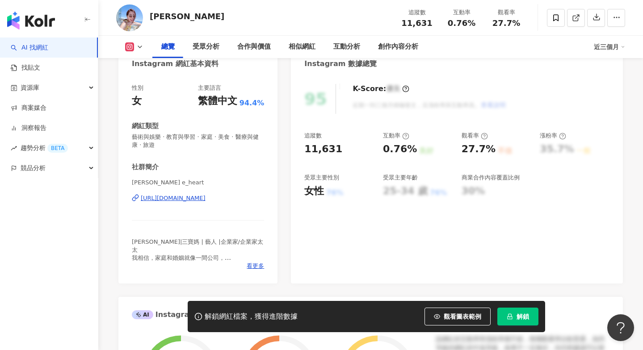
scroll to position [92, 0]
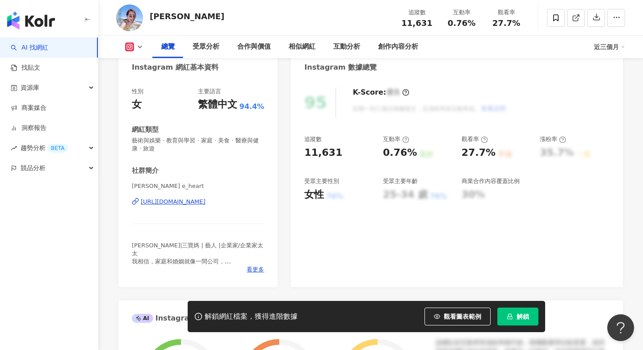
click at [40, 22] on img "button" at bounding box center [31, 21] width 48 height 18
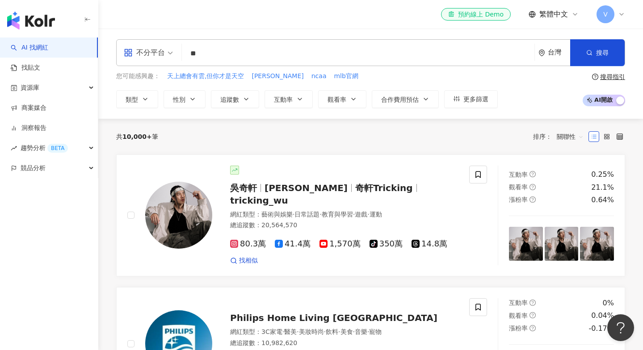
type input "**"
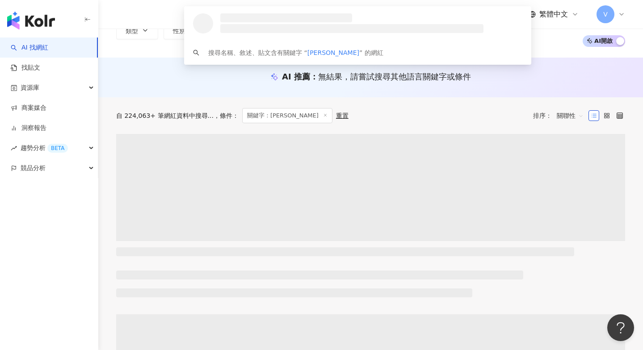
scroll to position [56, 0]
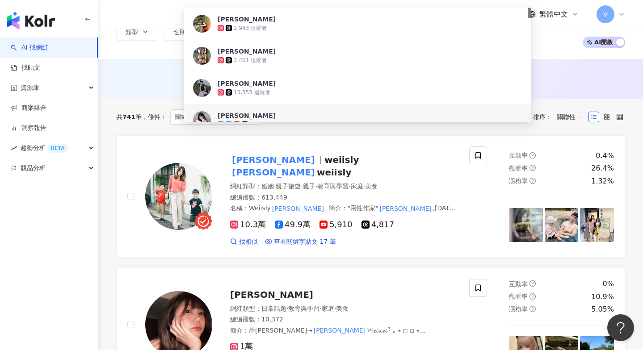
click at [155, 74] on div "AI 推薦 ： 無結果，請嘗試搜尋其他語言關鍵字或條件" at bounding box center [370, 77] width 509 height 11
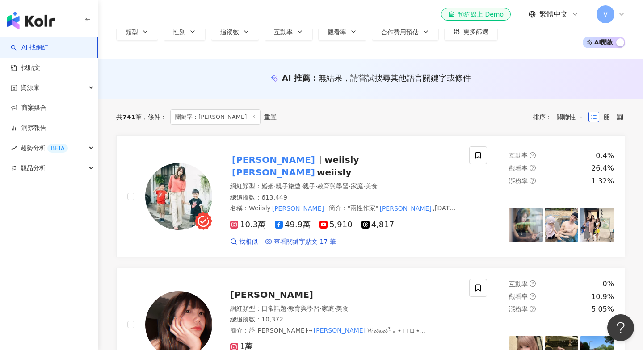
click at [192, 1] on div "el-icon-cs 預約線上 Demo 繁體中文 V" at bounding box center [370, 14] width 509 height 29
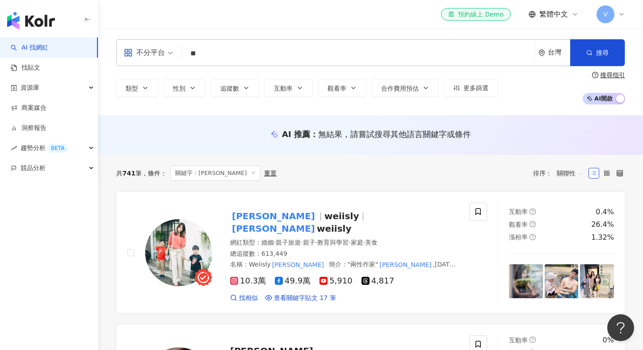
scroll to position [0, 0]
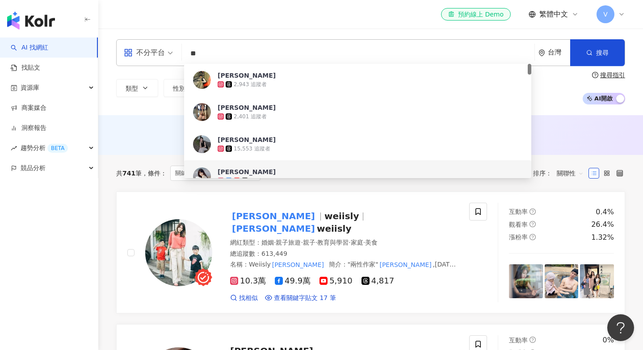
drag, startPoint x: 229, startPoint y: 53, endPoint x: 137, endPoint y: 53, distance: 92.5
click at [138, 53] on div "不分平台 ** 台灣 搜尋 70521915-6a09-4cf2-88d8-57a1a44cf3ea 2306c315-e8e2-4824-99e9-02b4…" at bounding box center [370, 52] width 509 height 27
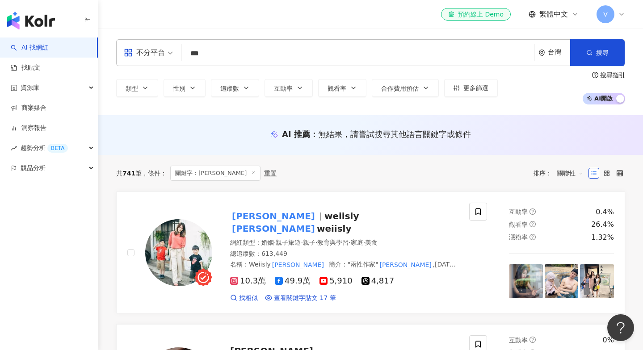
type input "***"
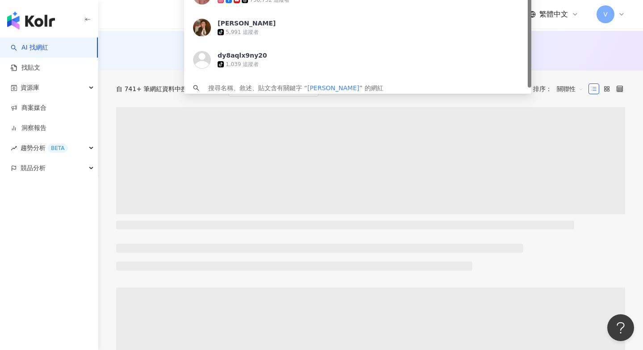
scroll to position [43, 0]
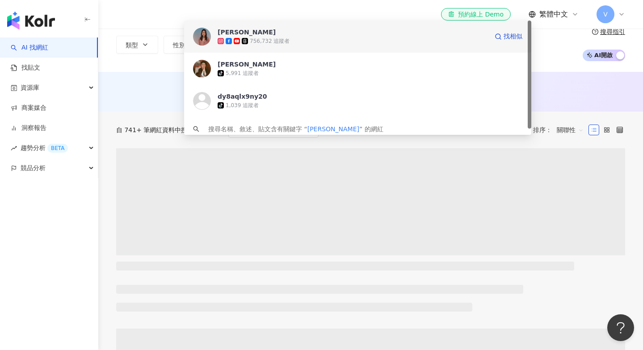
click at [390, 44] on div "756,732 追蹤者" at bounding box center [353, 41] width 270 height 9
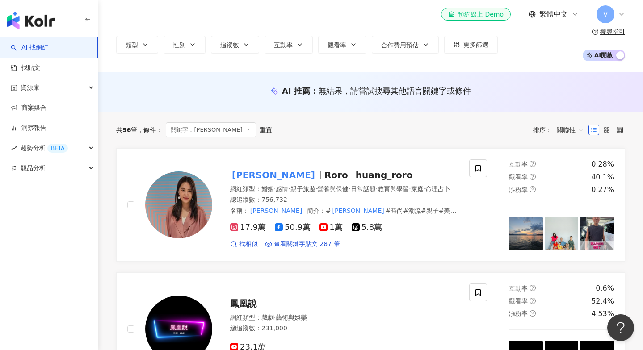
click at [292, 1] on div "el-icon-cs 預約線上 Demo 繁體中文 V" at bounding box center [370, 14] width 509 height 29
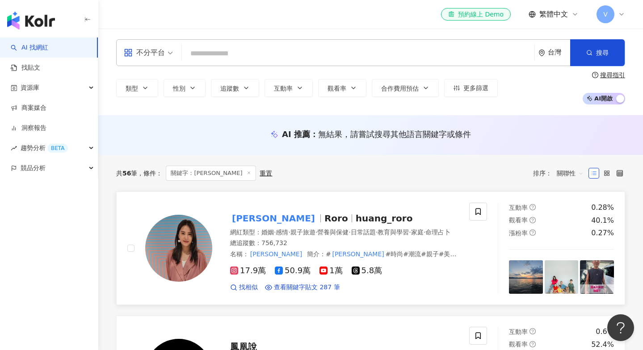
scroll to position [0, 0]
click at [261, 48] on input "search" at bounding box center [357, 53] width 345 height 17
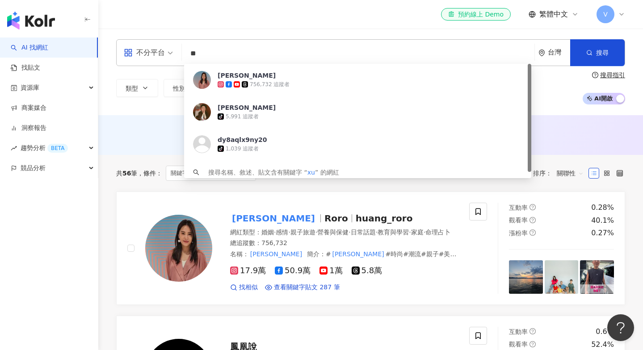
type input "*"
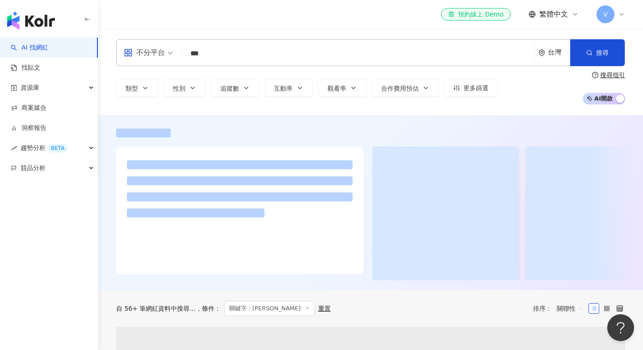
type input "***"
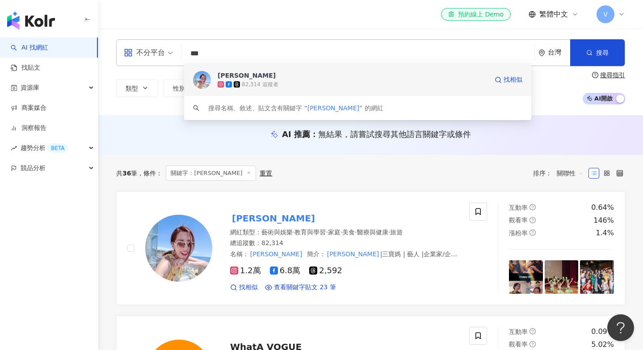
click at [387, 80] on span "[PERSON_NAME]" at bounding box center [353, 75] width 270 height 9
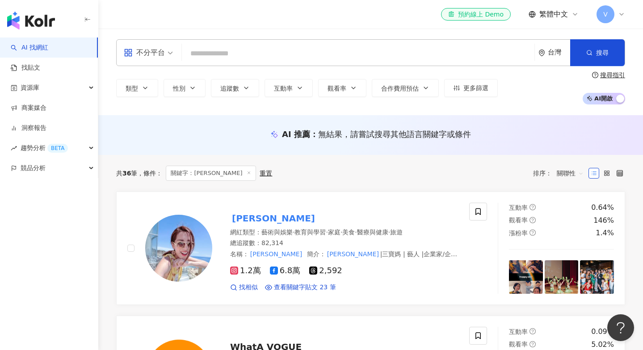
drag, startPoint x: 349, startPoint y: 51, endPoint x: 478, endPoint y: -4, distance: 139.7
click at [478, 0] on html "AI 找網紅 找貼文 資源庫 商案媒合 洞察報告 趨勢分析 BETA 競品分析 el-icon-cs 預約線上 Demo 繁體中文 V 不分平台 台灣 搜尋 …" at bounding box center [321, 175] width 643 height 350
type input "*"
type input "***"
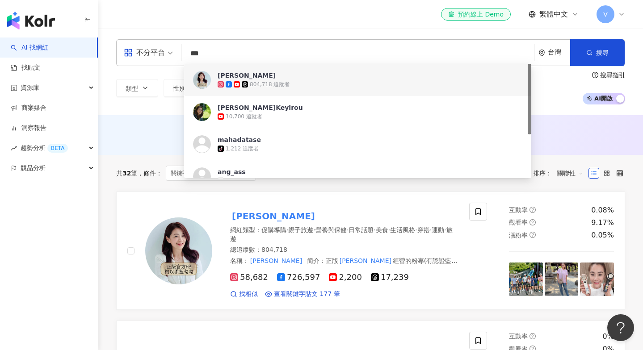
click at [357, 28] on div "el-icon-cs 預約線上 Demo 繁體中文 V" at bounding box center [370, 14] width 509 height 29
drag, startPoint x: 218, startPoint y: 56, endPoint x: 188, endPoint y: 53, distance: 30.1
click at [188, 53] on input "***" at bounding box center [357, 53] width 345 height 17
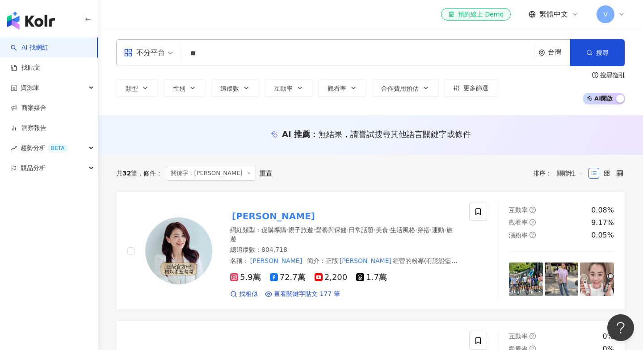
type input "*"
type input "****"
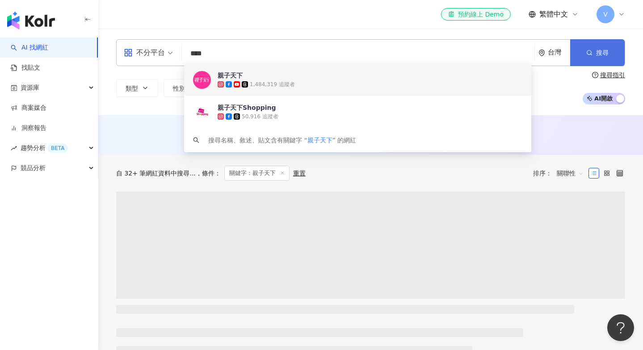
click at [596, 54] on button "搜尋" at bounding box center [597, 52] width 55 height 27
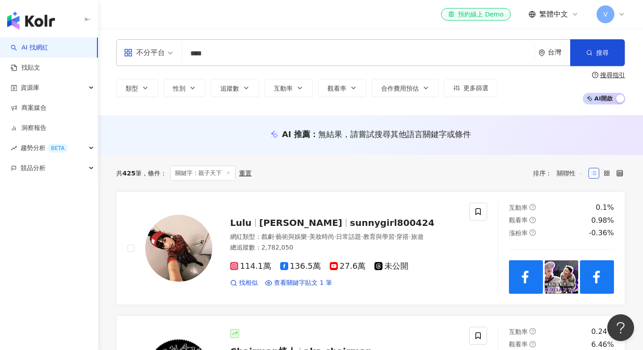
click at [252, 62] on input "****" at bounding box center [357, 53] width 345 height 17
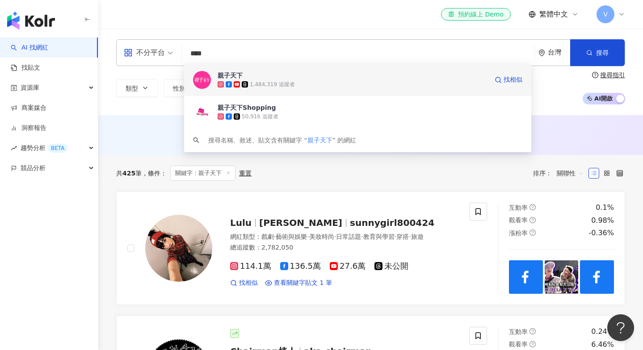
click at [249, 76] on span "親子天下" at bounding box center [353, 75] width 270 height 9
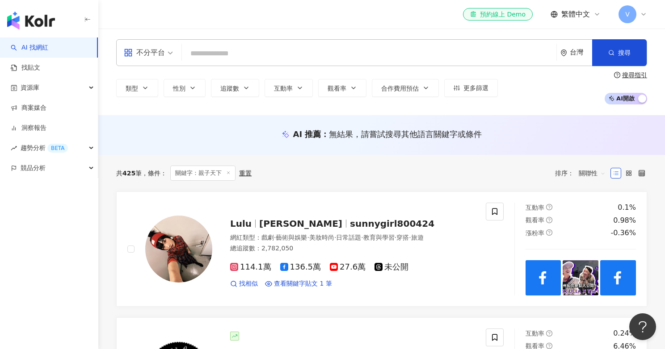
click at [217, 58] on input "search" at bounding box center [368, 53] width 367 height 17
type input "***"
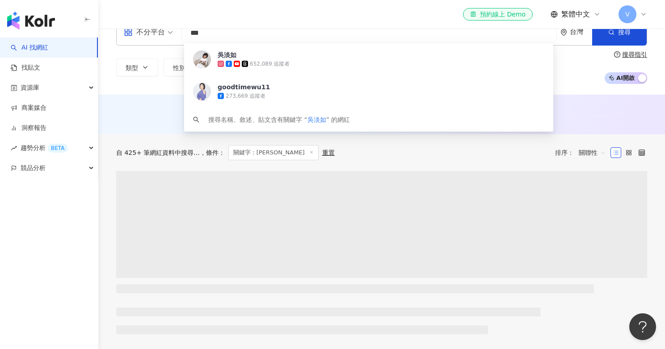
scroll to position [26, 0]
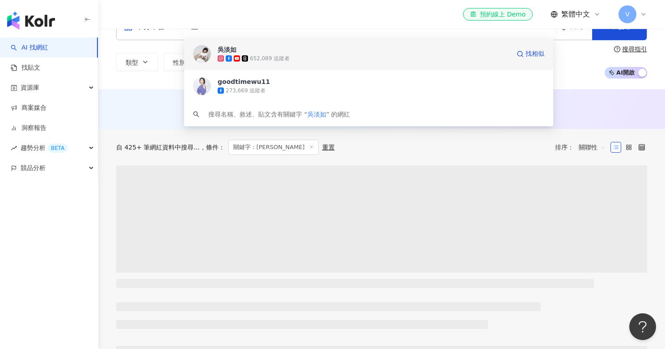
click at [335, 56] on div "652,089 追蹤者" at bounding box center [364, 58] width 292 height 9
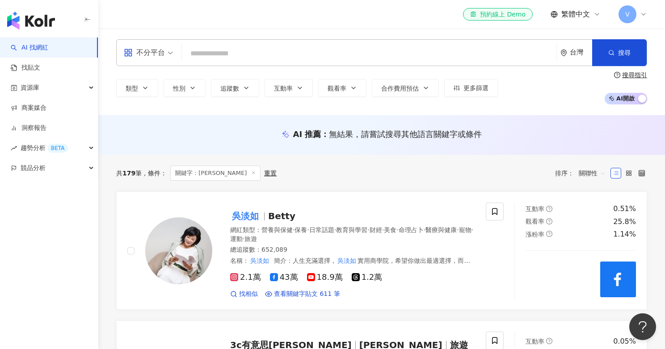
scroll to position [0, 0]
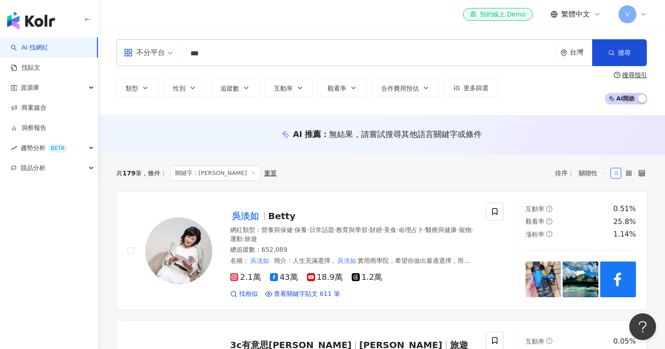
type input "***"
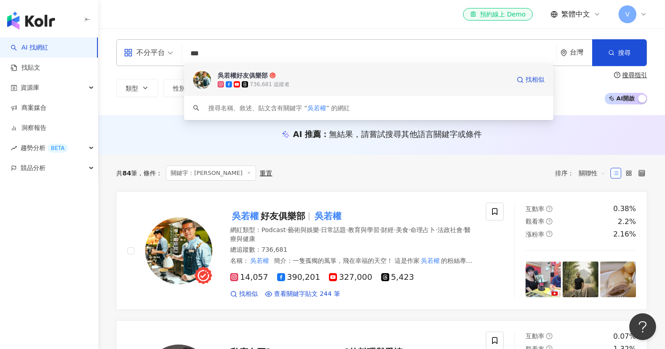
click at [293, 73] on span "吳若權好友俱樂部" at bounding box center [353, 75] width 270 height 9
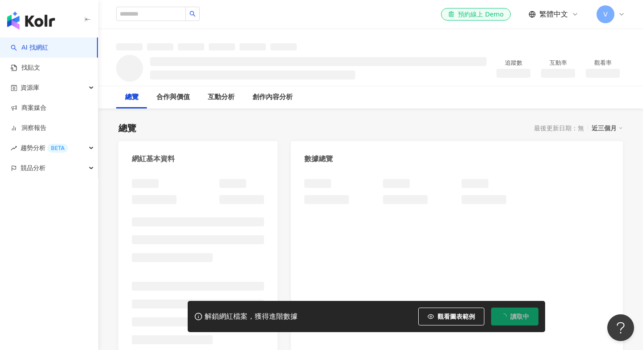
scroll to position [5, 0]
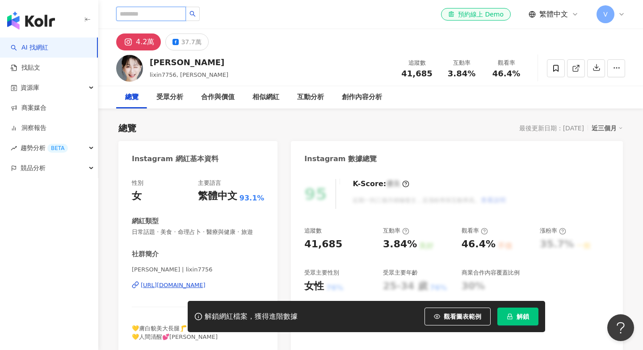
click at [124, 16] on input "search" at bounding box center [151, 14] width 70 height 14
type input "***"
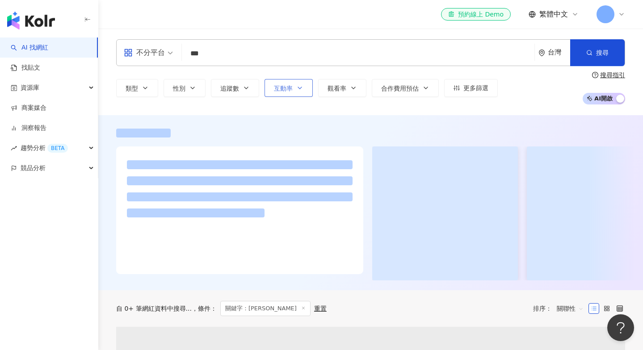
click at [210, 13] on div "el-icon-cs 預約線上 Demo 繁體中文 V" at bounding box center [370, 14] width 509 height 29
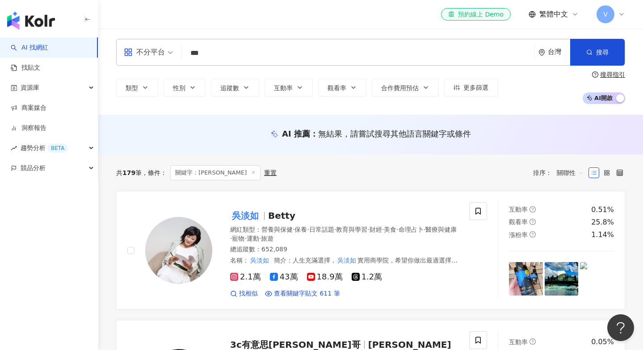
scroll to position [13, 0]
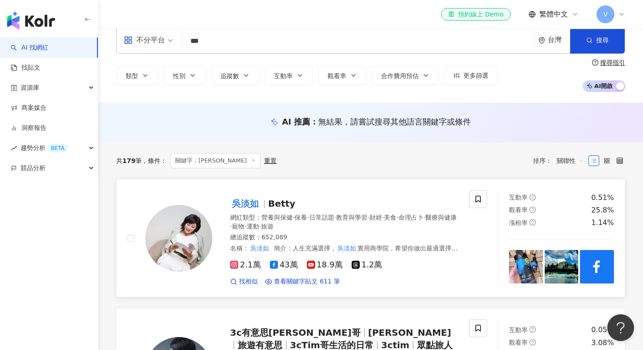
click at [318, 198] on div "吳淡如 Betty" at bounding box center [344, 203] width 228 height 13
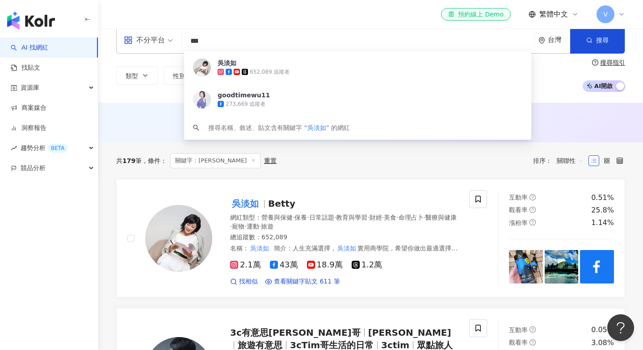
drag, startPoint x: 235, startPoint y: 41, endPoint x: 149, endPoint y: 40, distance: 86.7
click at [149, 40] on div "不分平台 *** 台灣 搜尋 8385bdab-c344-4857-8f7e-928ab77ef795 吳淡如 652,089 追蹤者 goodtimewu1…" at bounding box center [370, 40] width 509 height 27
type input "*"
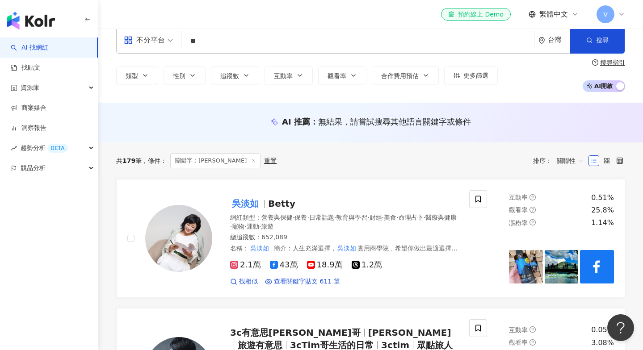
type input "**"
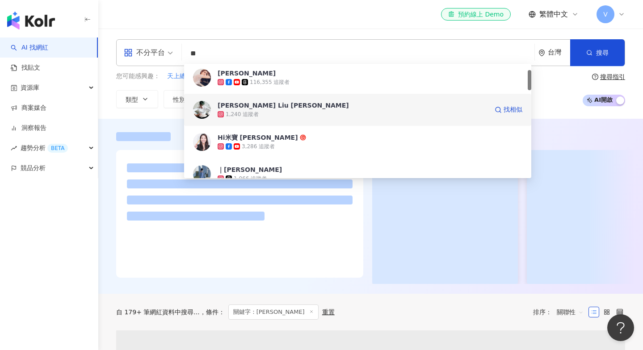
scroll to position [37, 0]
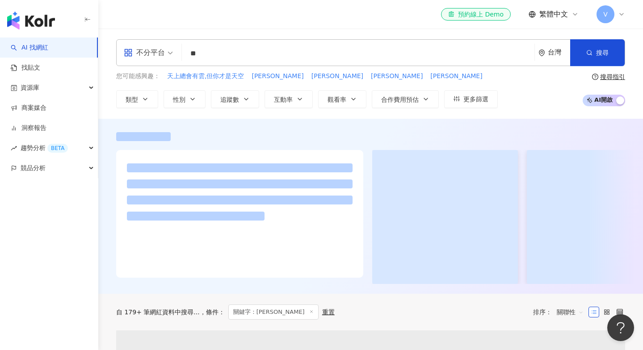
click at [452, 275] on span at bounding box center [445, 217] width 146 height 134
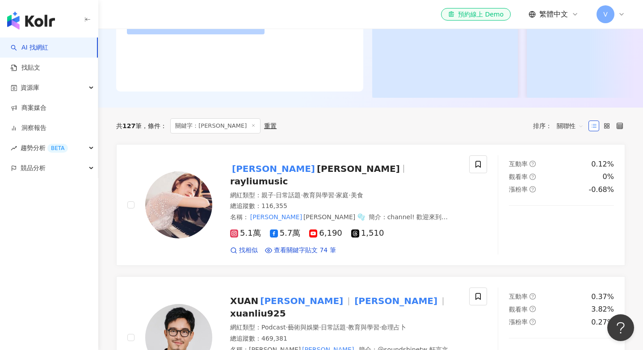
scroll to position [351, 0]
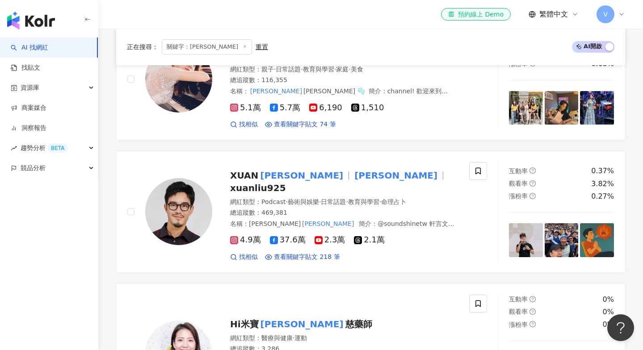
click at [189, 1] on div "el-icon-cs 預約線上 Demo 繁體中文 V" at bounding box center [370, 14] width 509 height 29
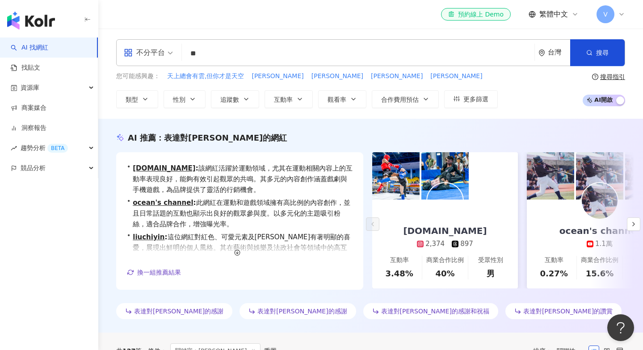
scroll to position [0, 0]
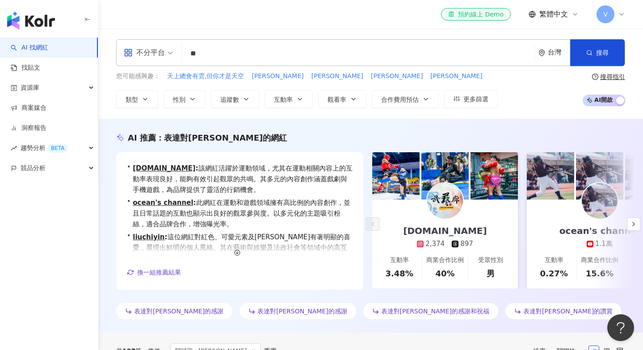
drag, startPoint x: 231, startPoint y: 60, endPoint x: 157, endPoint y: 49, distance: 74.6
click at [158, 49] on div "不分平台 ** 台灣 搜尋 3bfedbc4-d0ad-44e3-aef4-824b6539e262 1ace8e63-9b0b-4390-b257-c2df…" at bounding box center [370, 52] width 509 height 27
type input "*****"
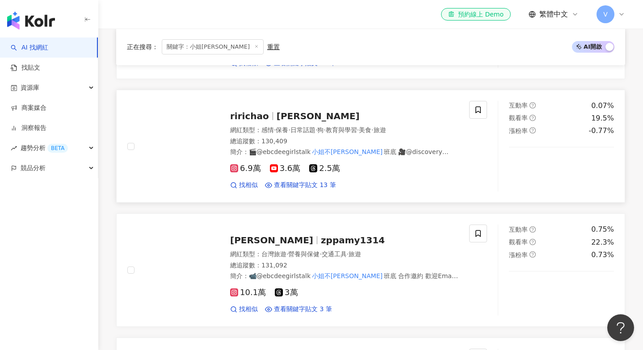
scroll to position [35, 0]
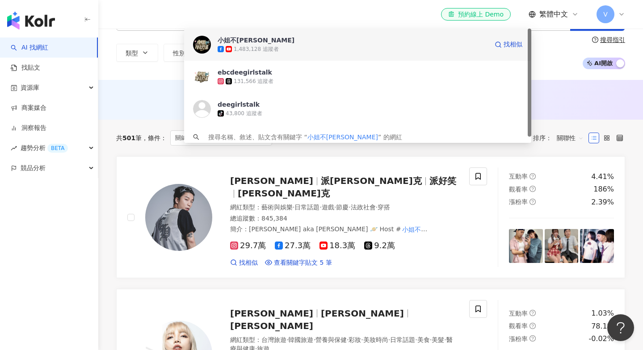
click at [307, 44] on span "小姐不熙娣" at bounding box center [353, 40] width 270 height 9
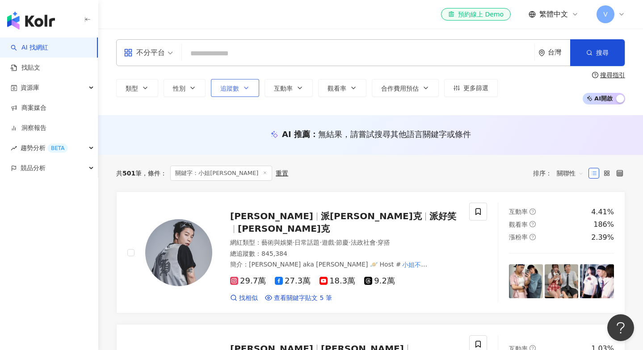
scroll to position [0, 0]
type input "***"
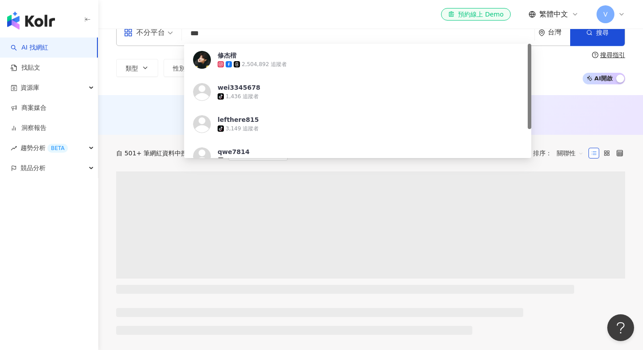
scroll to position [25, 0]
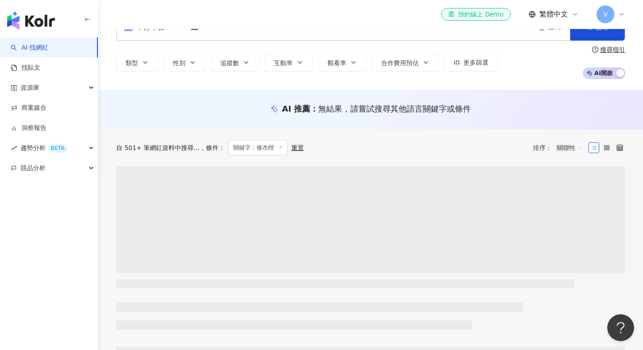
click at [563, 109] on div "AI 推薦 ： 無結果，請嘗試搜尋其他語言關鍵字或條件" at bounding box center [370, 108] width 509 height 11
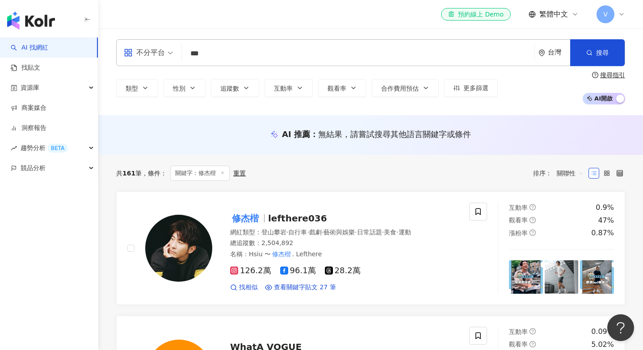
scroll to position [0, 0]
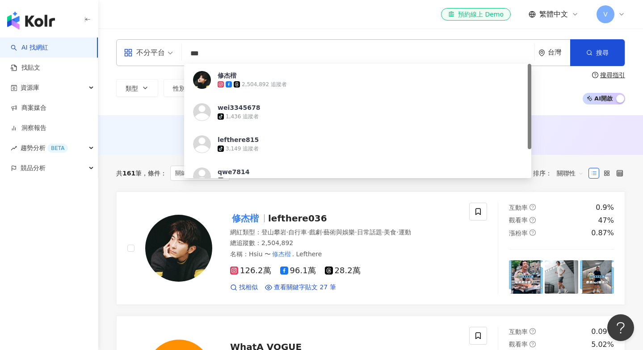
click at [221, 46] on input "***" at bounding box center [357, 53] width 345 height 17
drag, startPoint x: 220, startPoint y: 53, endPoint x: 126, endPoint y: 53, distance: 93.8
click at [126, 53] on div "不分平台 *** 台灣 搜尋 895eaf64-a4e4-4de4-9796-d482986656bb 修杰楷 2,504,892 追蹤者 wei334567…" at bounding box center [370, 52] width 509 height 27
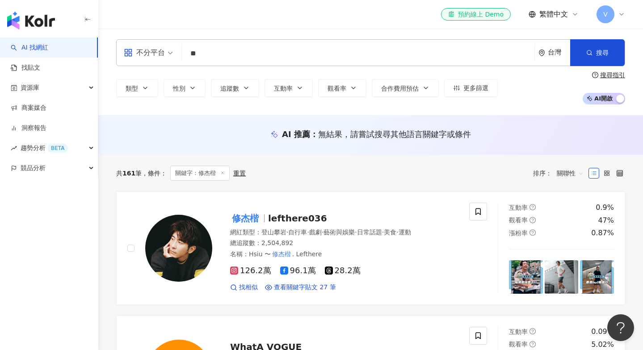
type input "*"
type input "***"
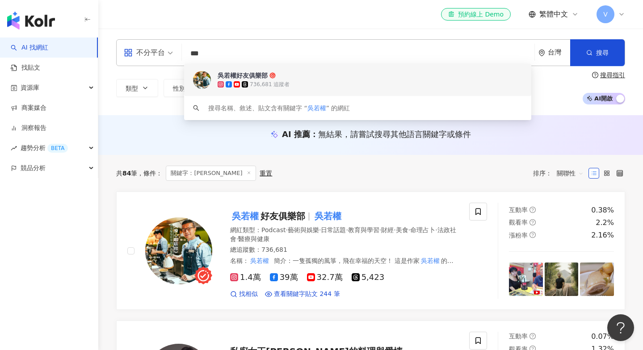
drag, startPoint x: 215, startPoint y: 54, endPoint x: 128, endPoint y: 51, distance: 86.7
click at [128, 51] on div "不分平台 *** 台灣 搜尋 ddfaf718-6eea-4893-aea9-765ca7b44dab keyword 吳若權好友俱樂部 736,681 追蹤…" at bounding box center [370, 52] width 509 height 27
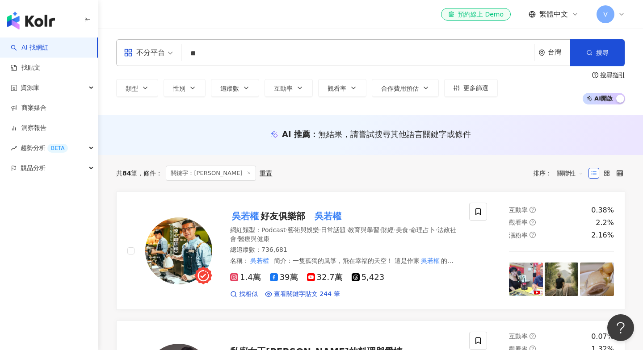
type input "*"
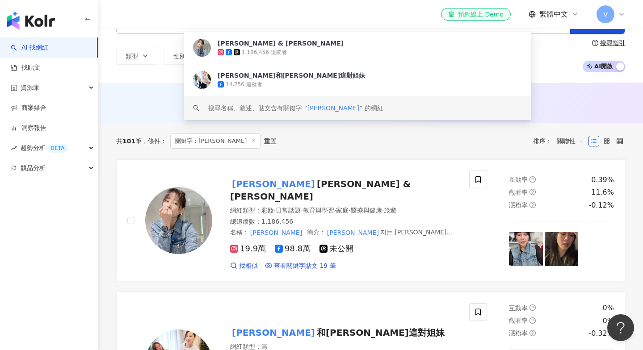
scroll to position [35, 0]
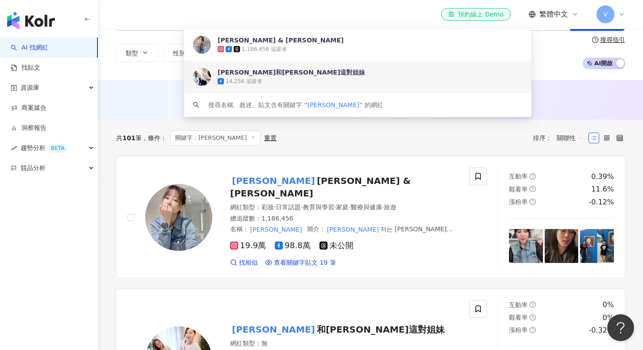
click at [151, 95] on div "AI 推薦 ： 無結果，請嘗試搜尋其他語言關鍵字或條件" at bounding box center [370, 98] width 509 height 11
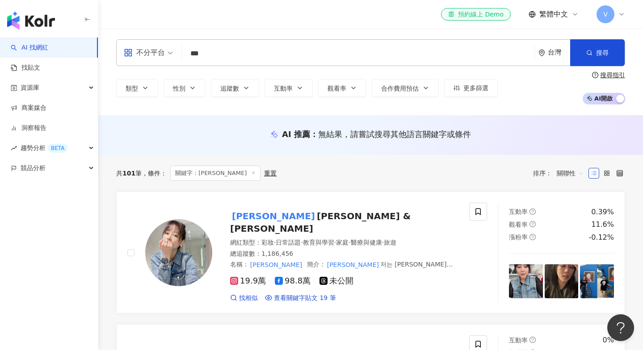
scroll to position [0, 0]
drag, startPoint x: 240, startPoint y: 55, endPoint x: 167, endPoint y: 46, distance: 74.4
click at [168, 46] on div "不分平台 *** 台灣 搜尋 9a5b4236-c868-4efb-ba57-5027df5ffde4 d4e1b2d5-95e0-471a-ac8f-46f…" at bounding box center [370, 52] width 509 height 27
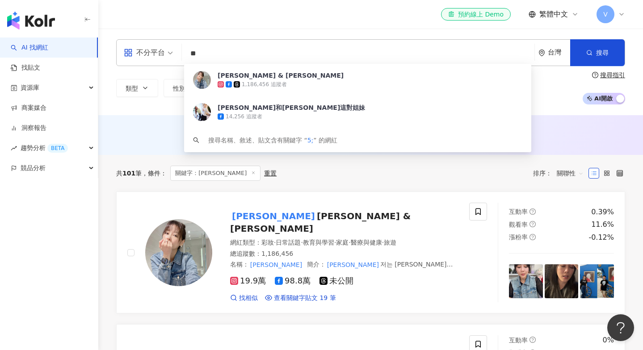
type input "*"
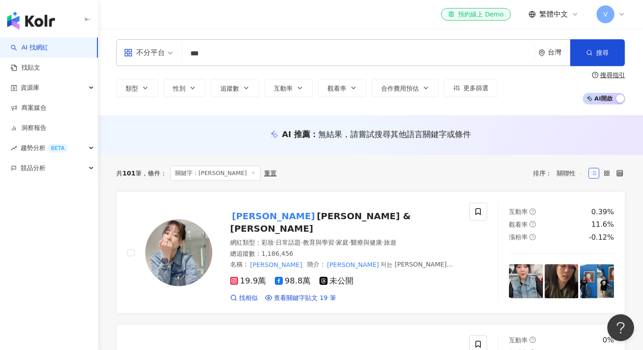
type input "***"
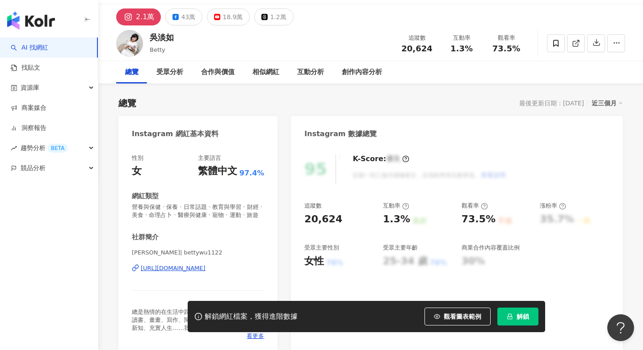
scroll to position [25, 0]
click at [171, 21] on button "43萬" at bounding box center [183, 16] width 37 height 17
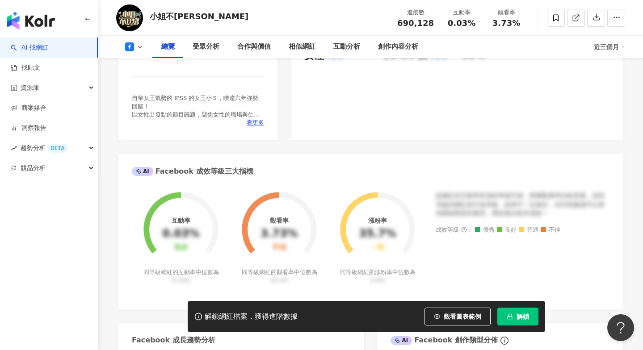
scroll to position [231, 0]
click at [171, 0] on div "小姐[PERSON_NAME] 追蹤數 690,128 互動率 0.03% 觀看率 3.73%" at bounding box center [370, 17] width 545 height 35
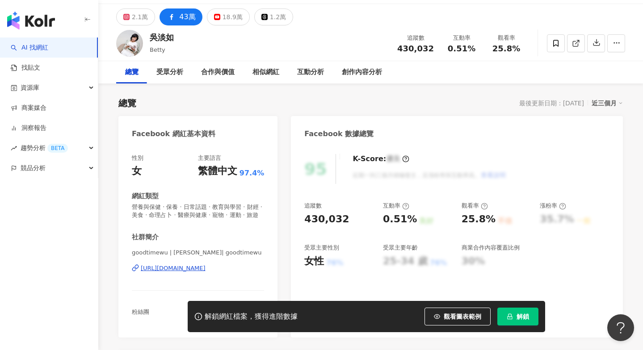
scroll to position [25, 0]
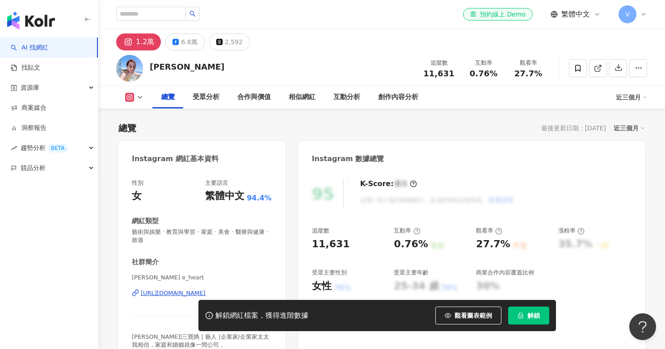
scroll to position [72, 0]
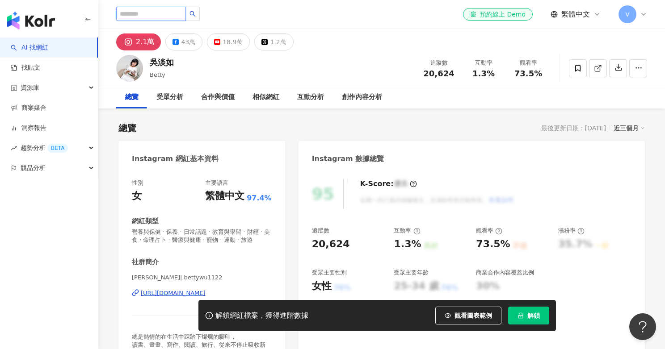
click at [148, 13] on input "search" at bounding box center [151, 14] width 70 height 14
click at [348, 0] on div "el-icon-cs 預約線上 Demo 繁體中文 V" at bounding box center [381, 14] width 531 height 29
